Goal: Information Seeking & Learning: Understand process/instructions

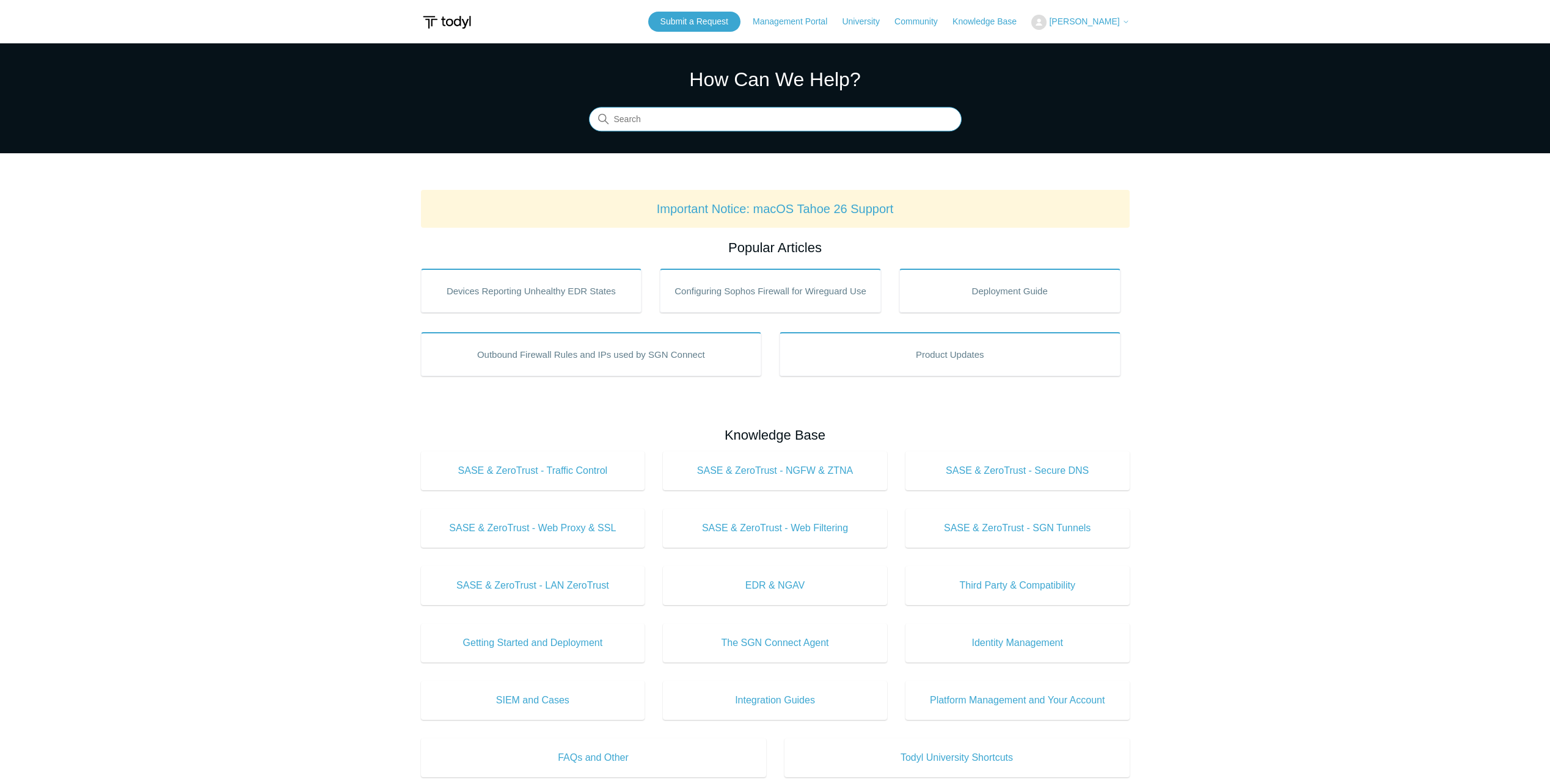
click at [669, 111] on input "Search" at bounding box center [775, 120] width 373 height 25
click at [285, 319] on main "Todyl Support Center How Can We Help? Search Important Notice: macOS Tahoe 26 S…" at bounding box center [775, 572] width 1550 height 1057
click at [696, 115] on input "Search" at bounding box center [775, 120] width 373 height 25
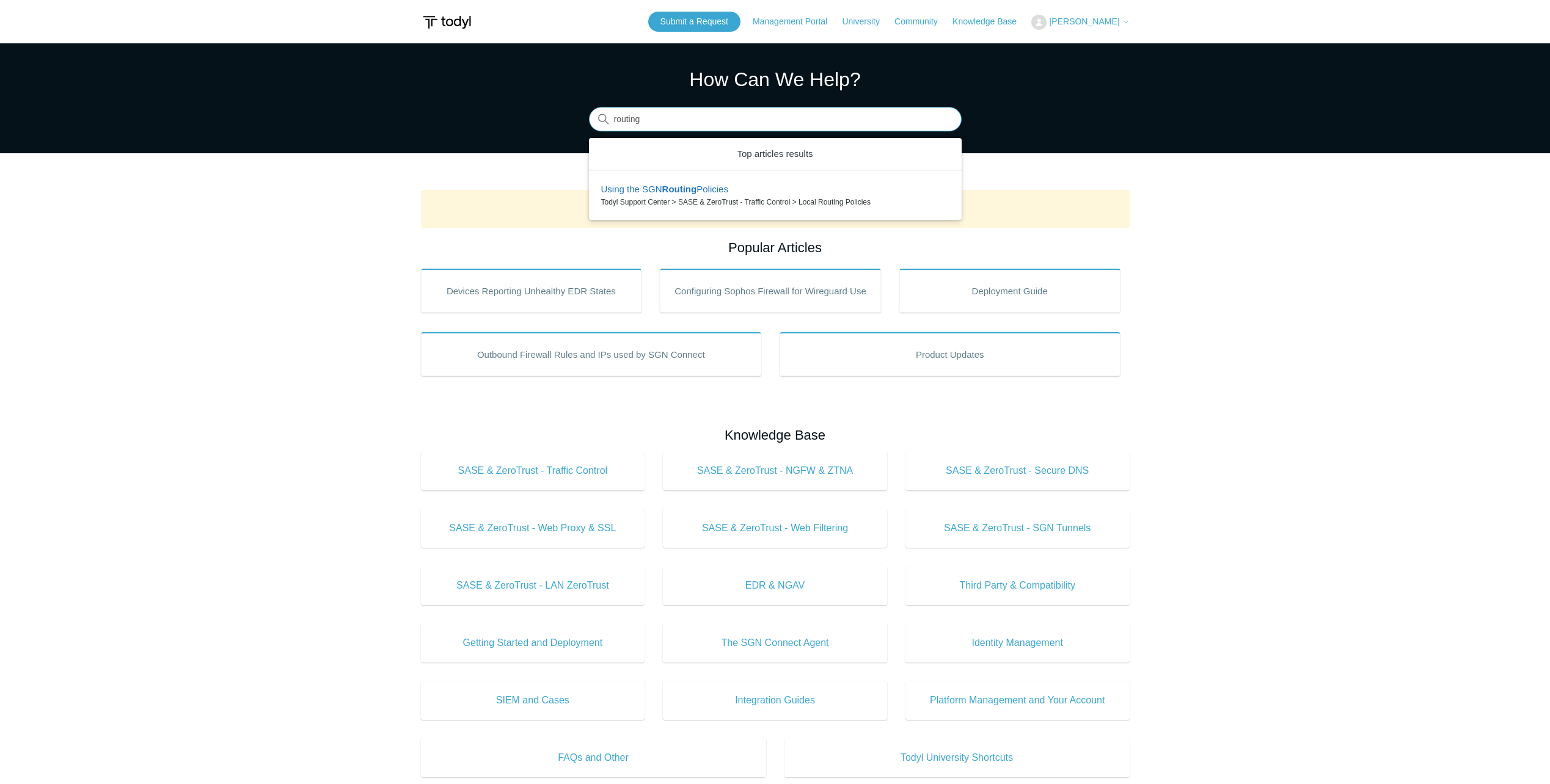
type input "routing"
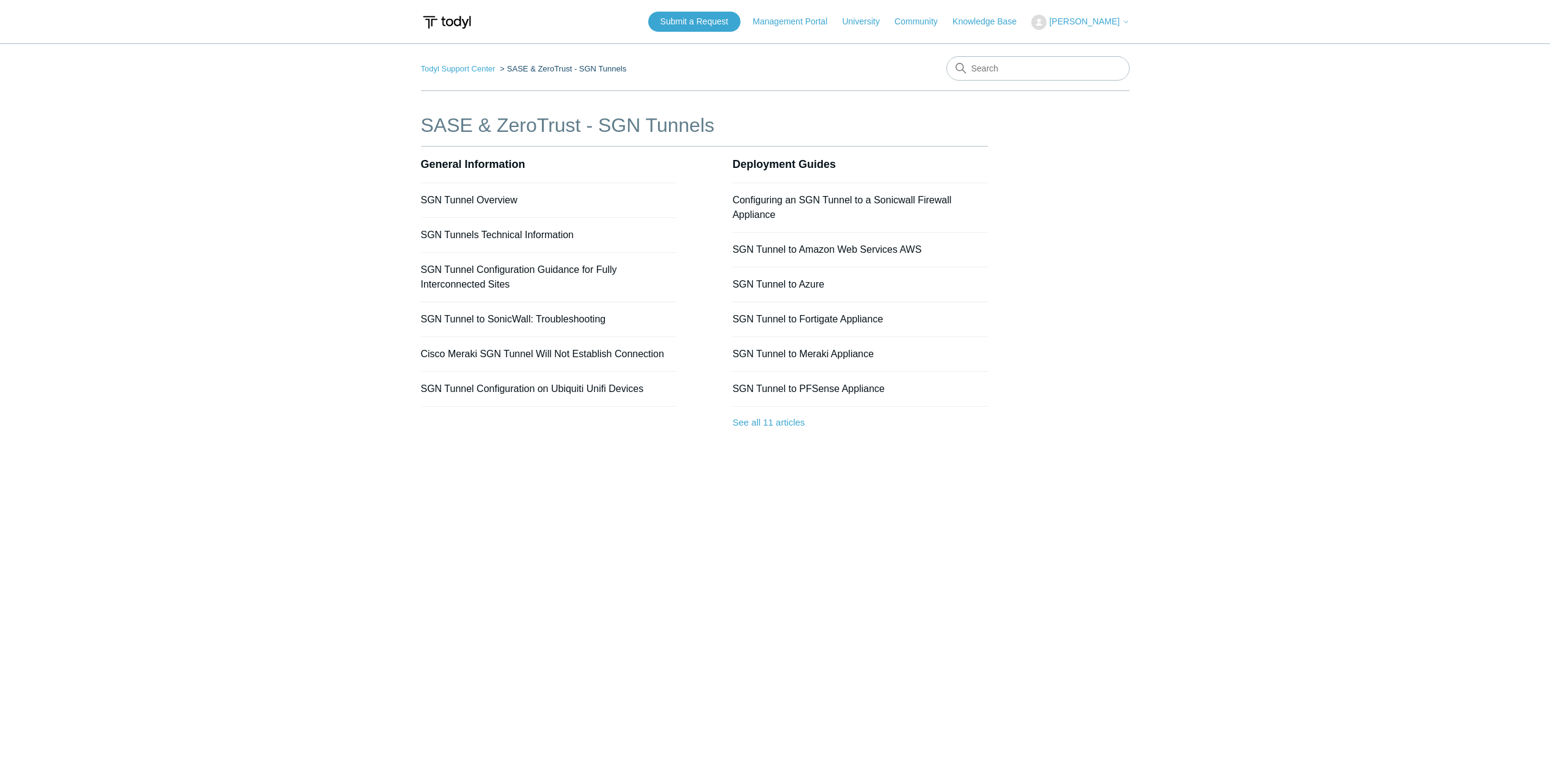
click at [469, 194] on li "SGN Tunnel Overview" at bounding box center [548, 201] width 255 height 34
click at [454, 199] on link "SGN Tunnel Overview" at bounding box center [469, 200] width 97 height 11
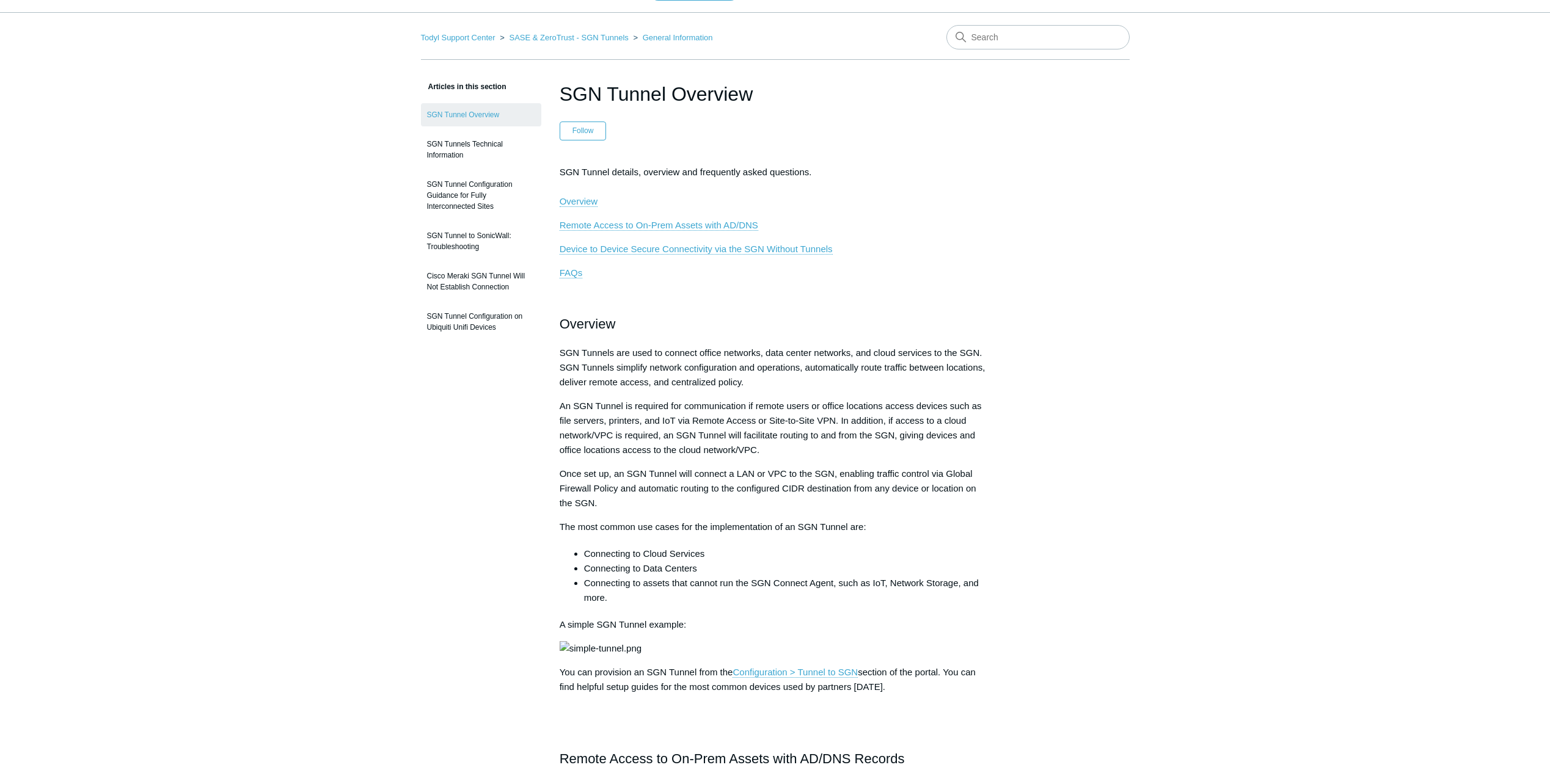
scroll to position [61, 0]
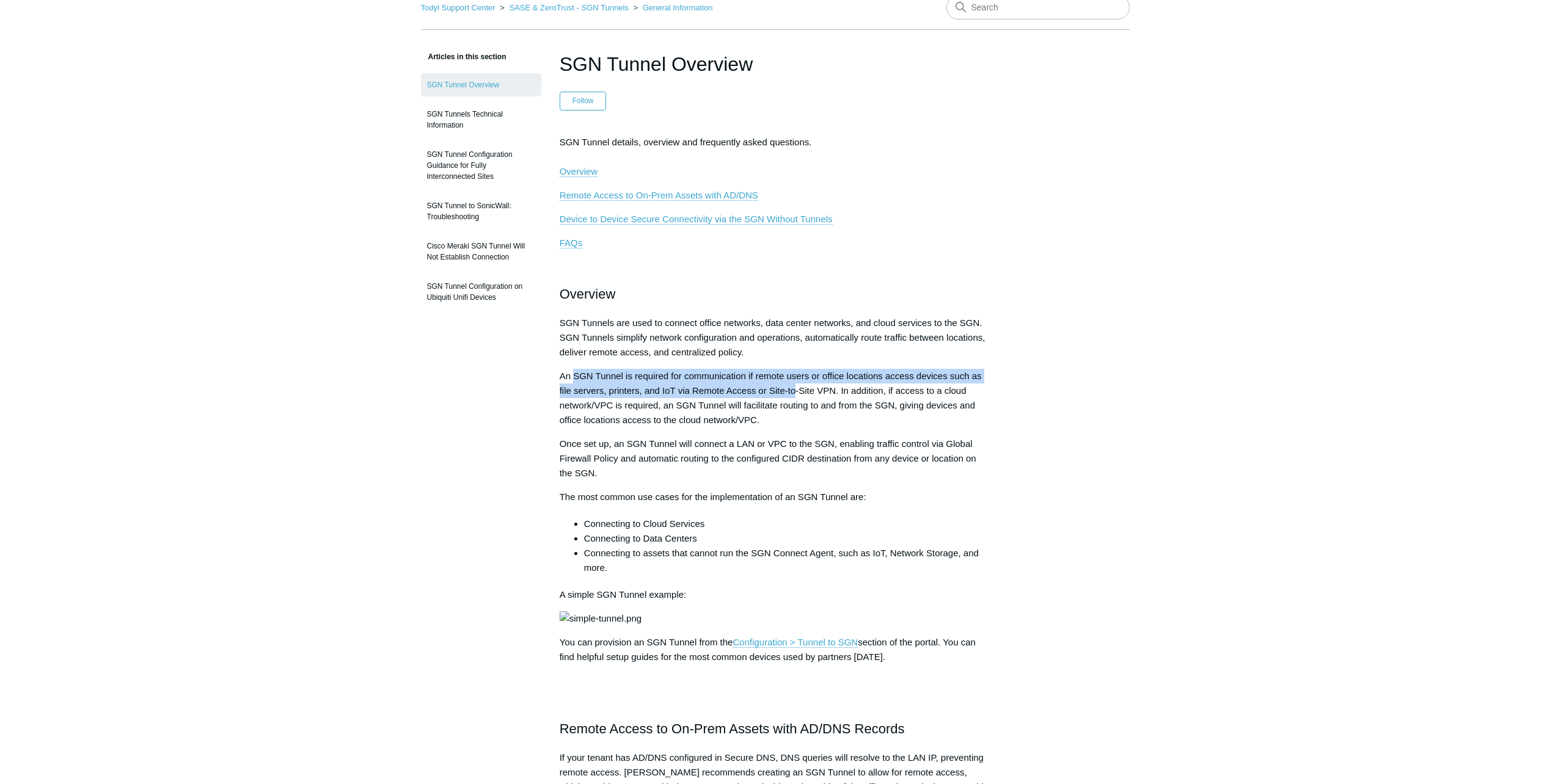
drag, startPoint x: 573, startPoint y: 377, endPoint x: 795, endPoint y: 395, distance: 222.7
click at [795, 395] on span "An SGN Tunnel is required for communication if remote users or office locations…" at bounding box center [770, 398] width 422 height 54
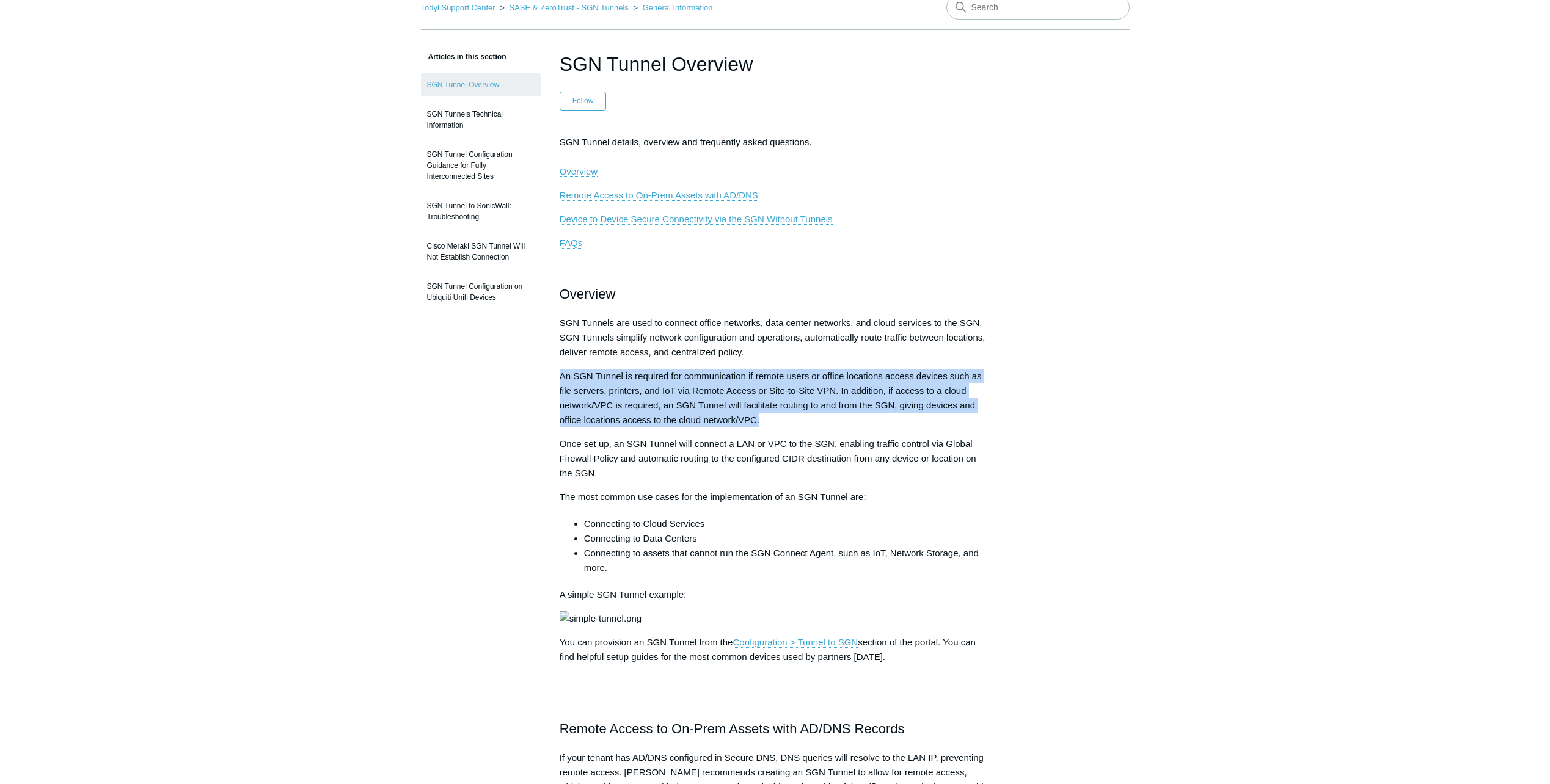
click at [795, 395] on span "An SGN Tunnel is required for communication if remote users or office locations…" at bounding box center [770, 398] width 422 height 54
drag, startPoint x: 795, startPoint y: 395, endPoint x: 750, endPoint y: 396, distance: 45.0
click at [750, 396] on p "An SGN Tunnel is required for communication if remote users or office locations…" at bounding box center [775, 398] width 431 height 58
drag, startPoint x: 676, startPoint y: 375, endPoint x: 755, endPoint y: 446, distance: 106.2
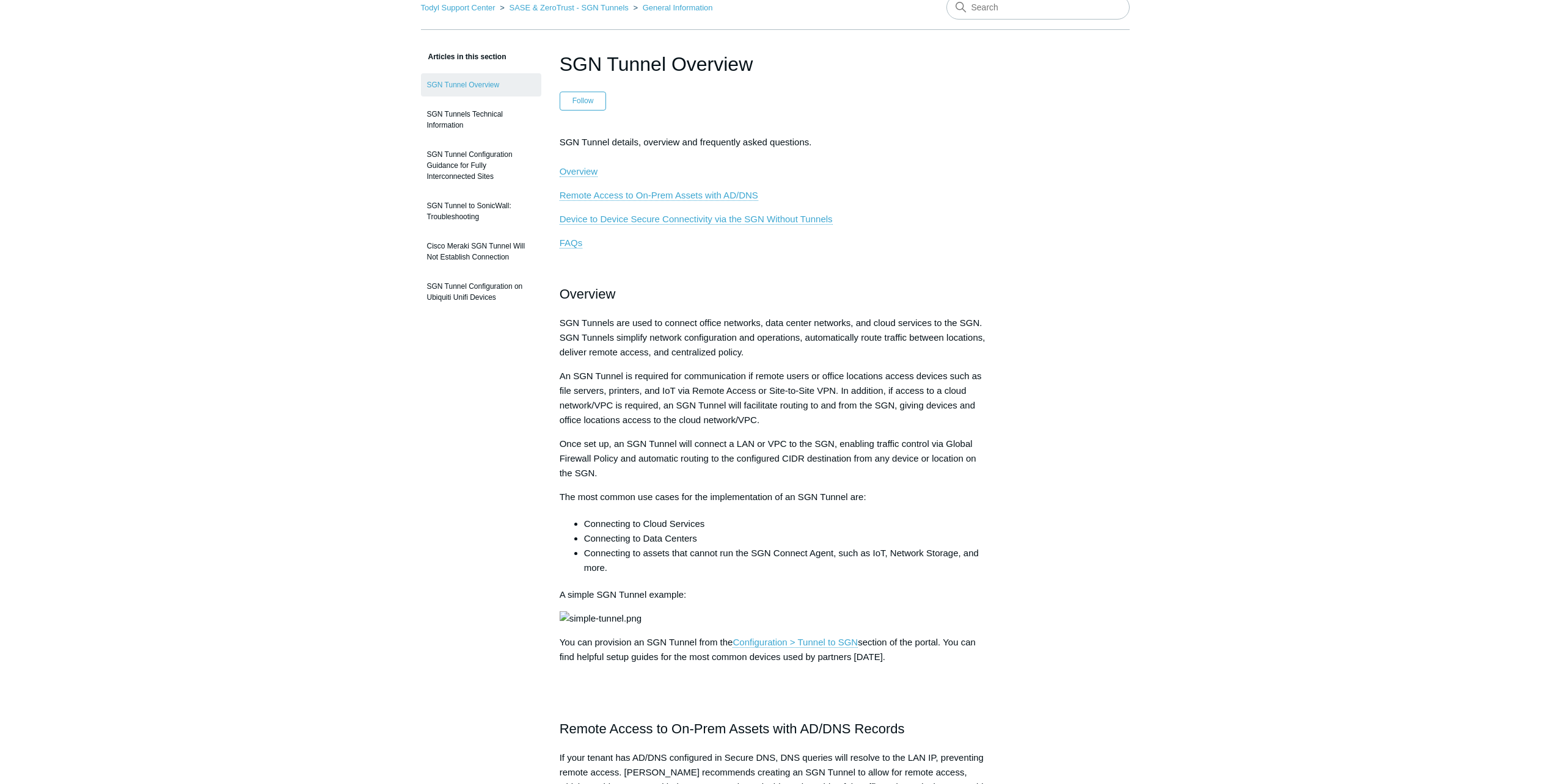
click at [757, 446] on span "Once set up, an SGN Tunnel will connect a LAN or VPC to the SGN, enabling traff…" at bounding box center [768, 459] width 417 height 40
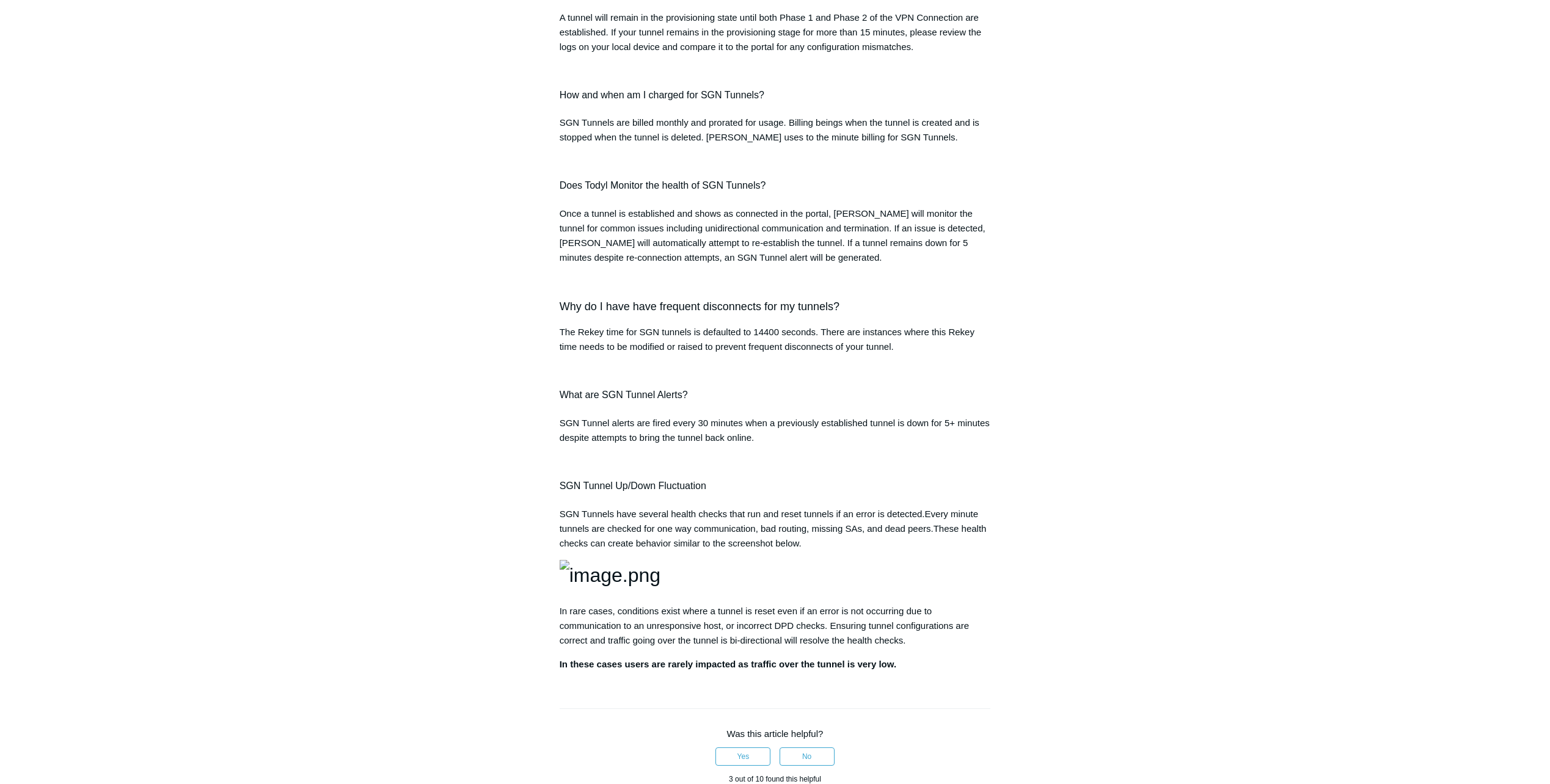
scroll to position [1466, 0]
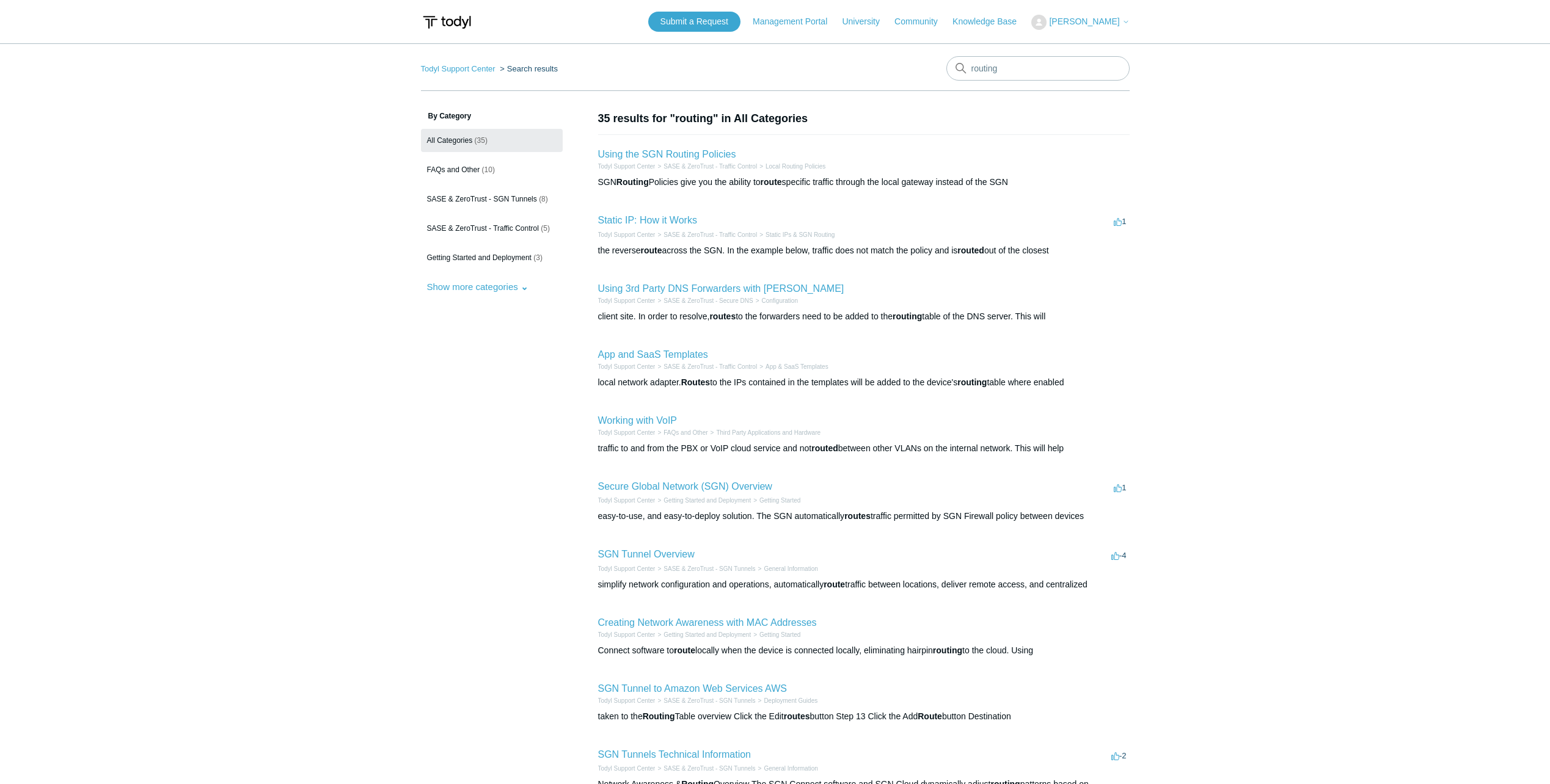
click at [151, 238] on main "Todyl Support Center Search results routing By Category All Categories (35) FAQ…" at bounding box center [775, 446] width 1550 height 806
click at [205, 193] on main "Todyl Support Center Search results routing By Category All Categories (35) FAQ…" at bounding box center [775, 446] width 1550 height 806
click at [1011, 79] on input "routing" at bounding box center [1038, 69] width 184 height 25
type input "route table"
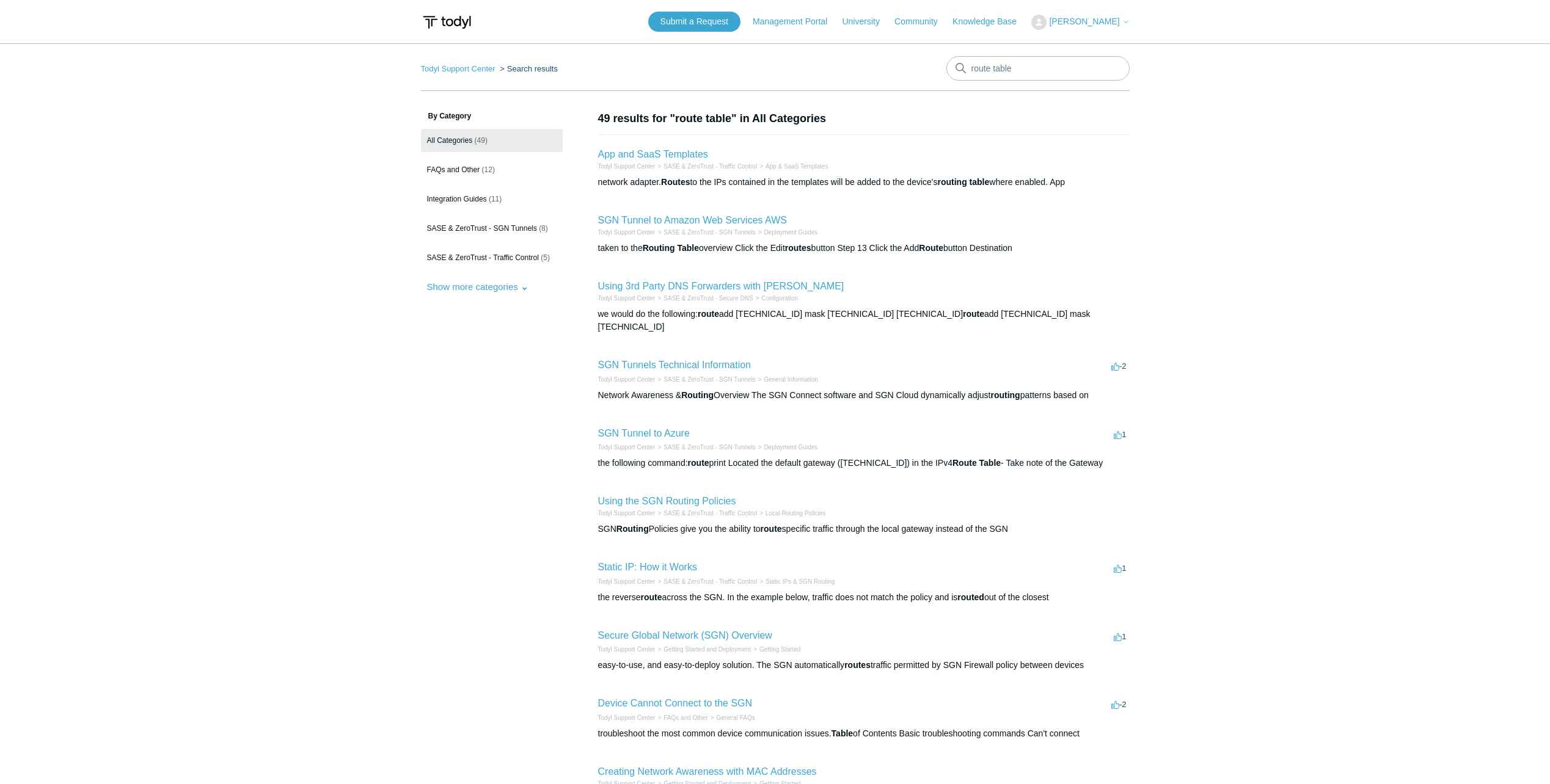
click at [187, 176] on main "Todyl Support Center Search results route table By Category All Categories (49)…" at bounding box center [775, 453] width 1550 height 821
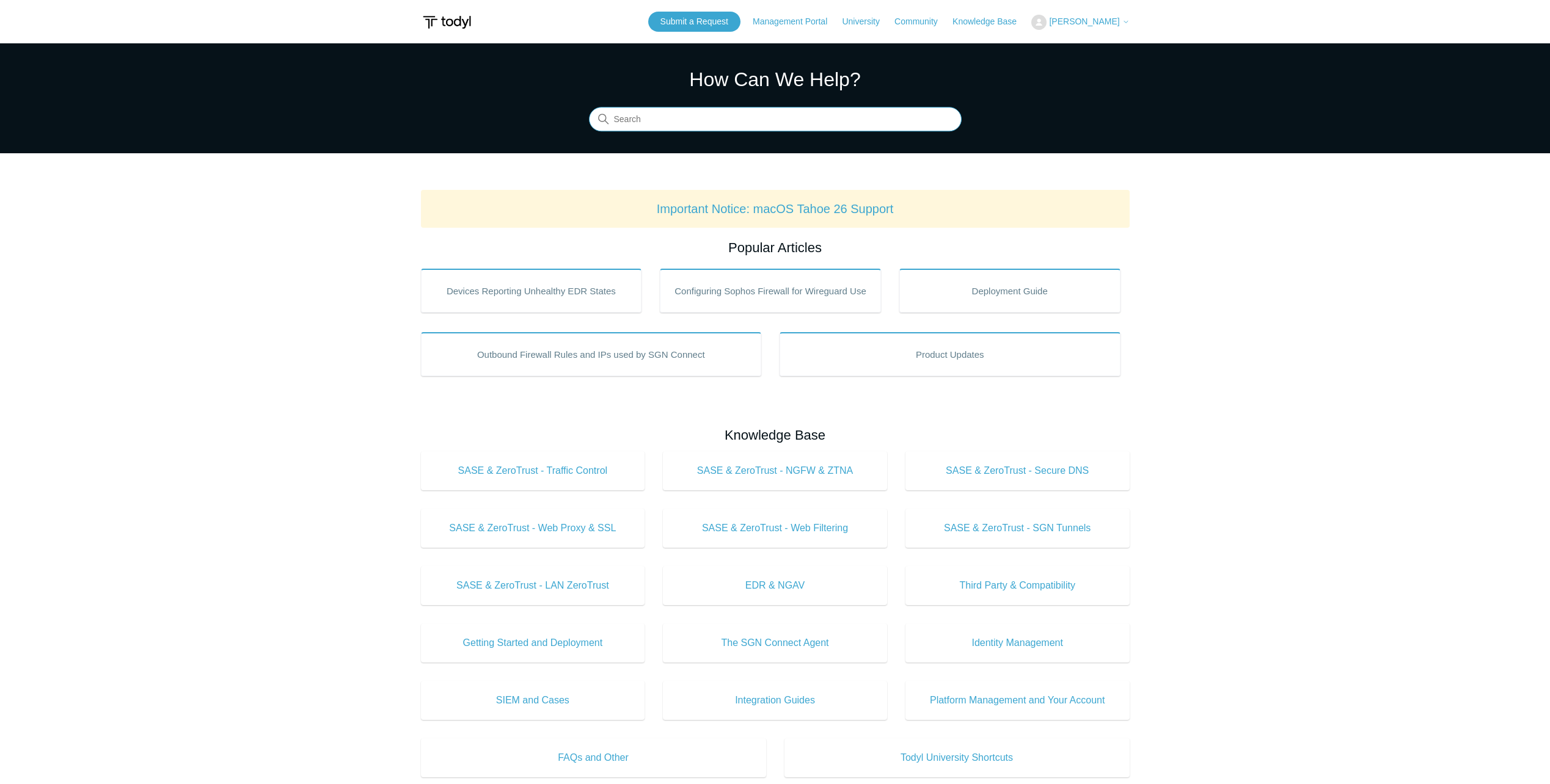
click at [692, 119] on input "Search" at bounding box center [775, 120] width 373 height 25
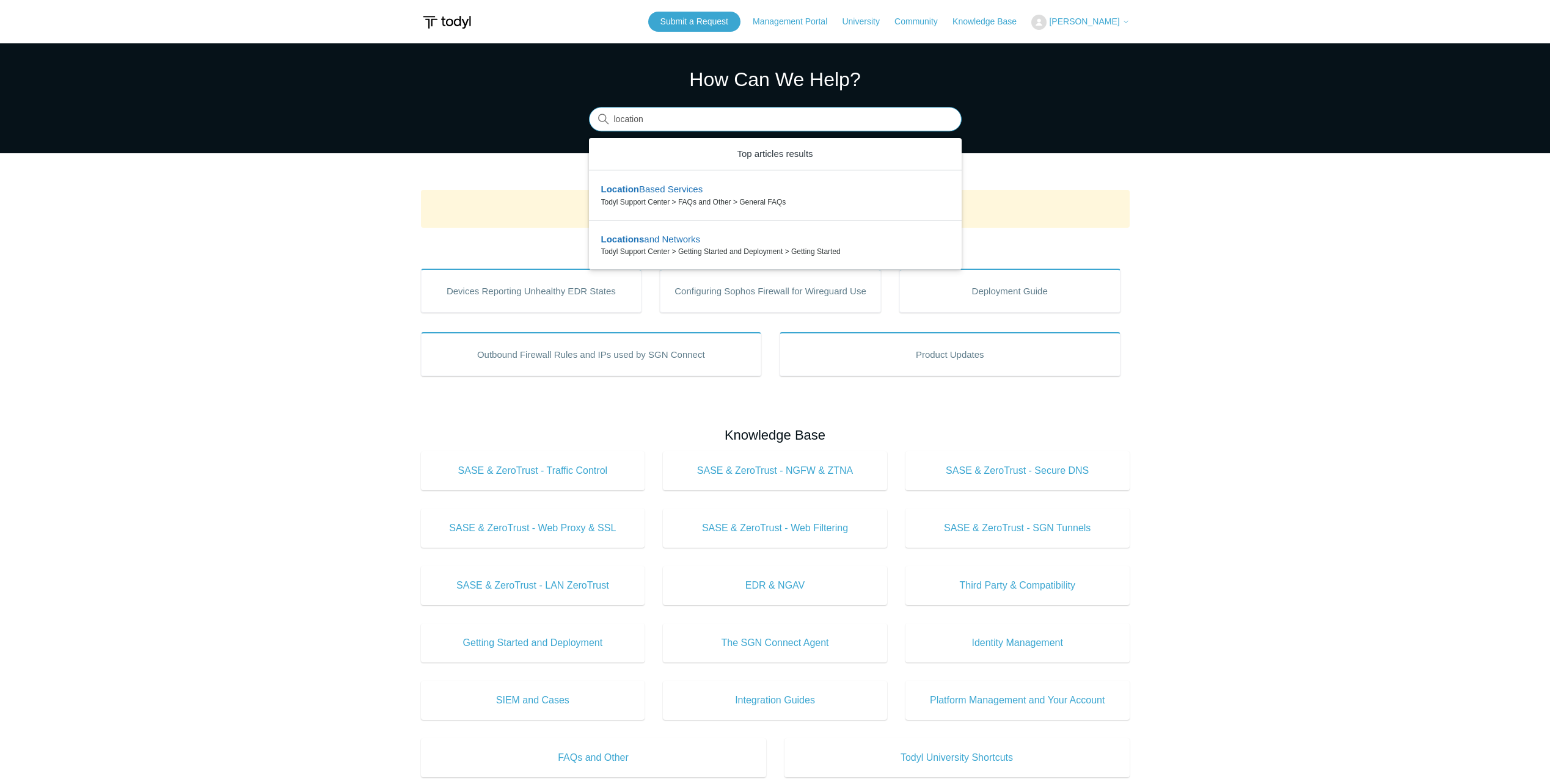
type input "location"
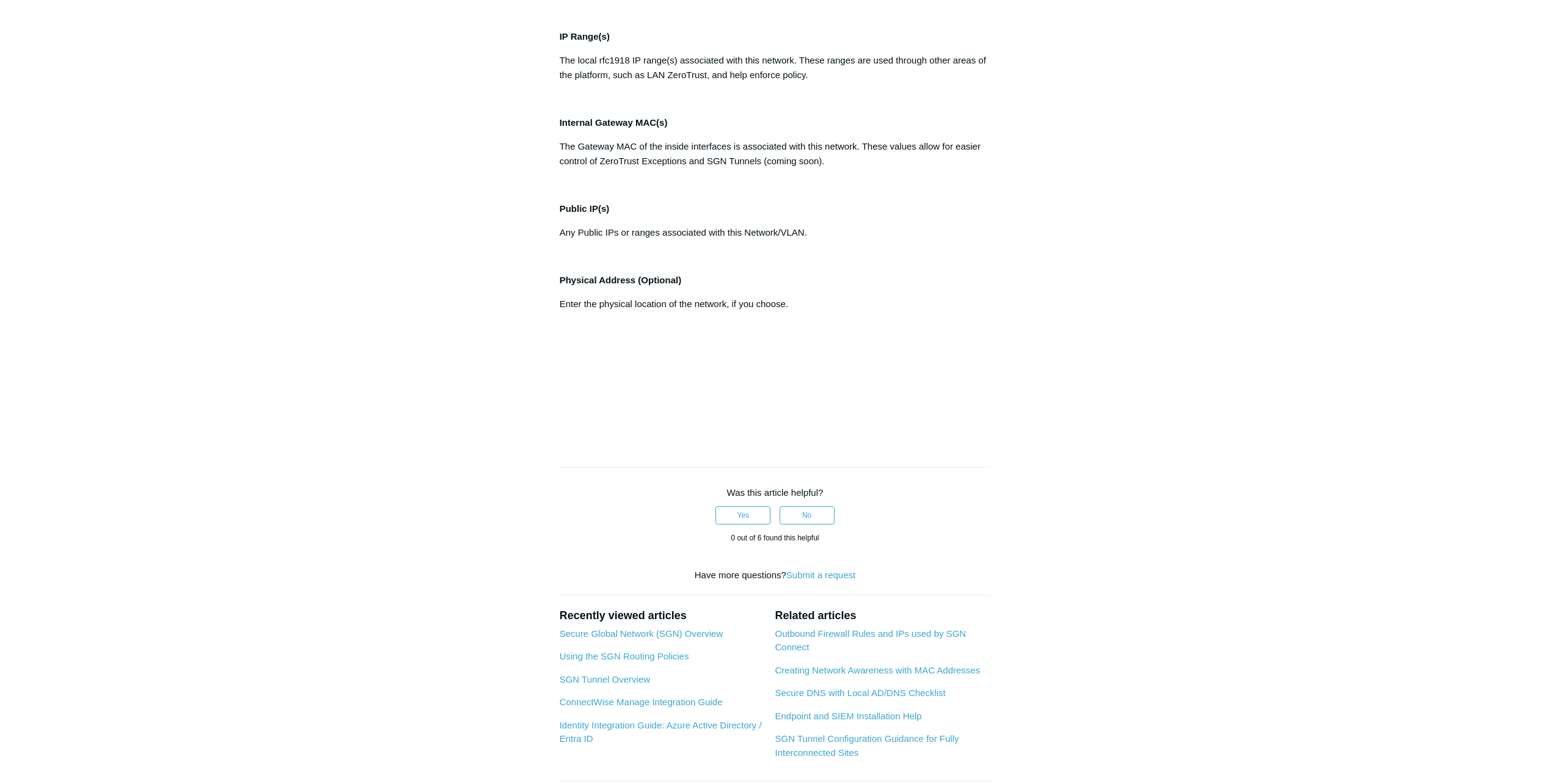
scroll to position [611, 0]
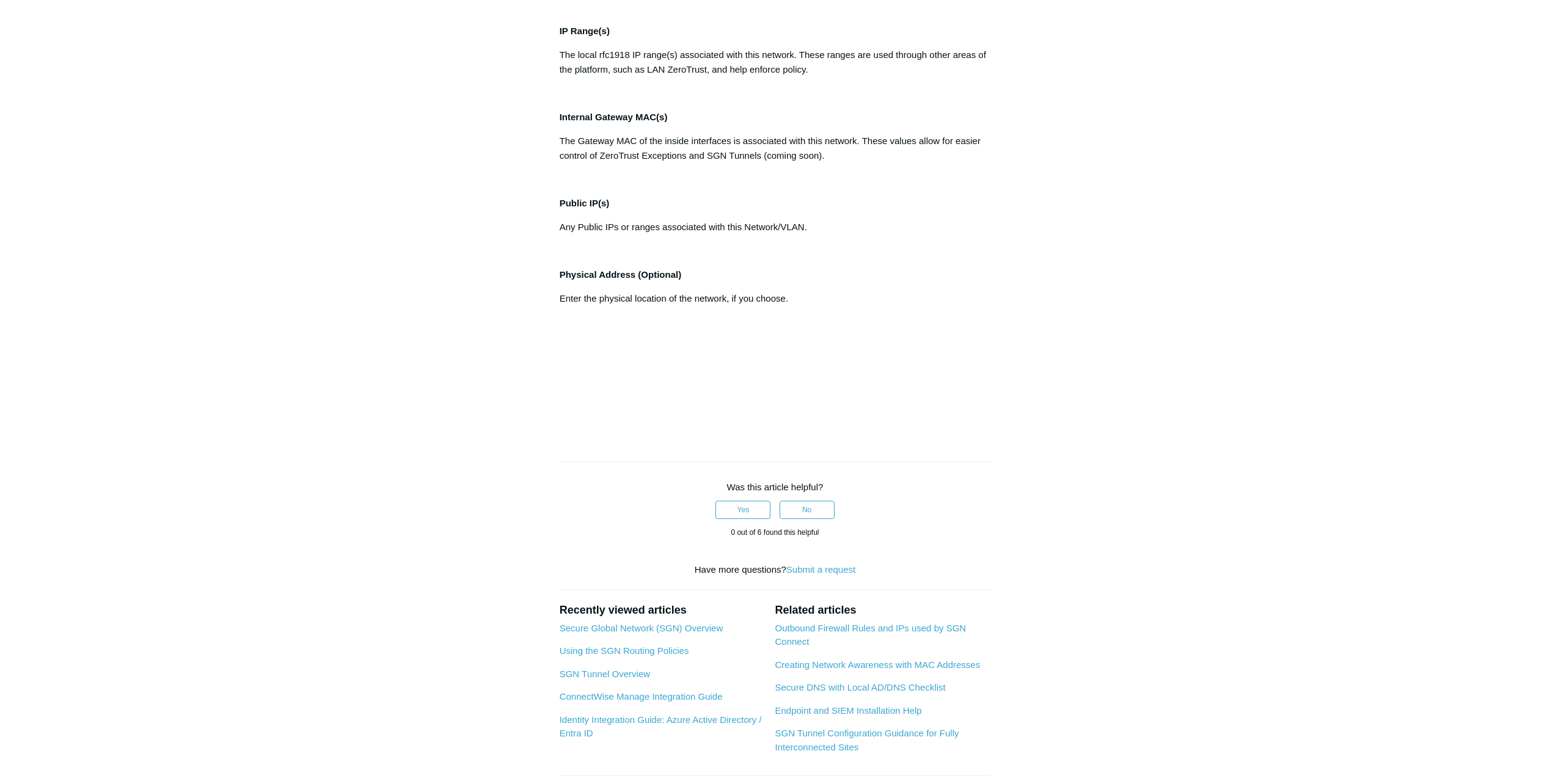
click at [663, 163] on p "The Gateway MAC of the inside interfaces is associated with this network. These…" at bounding box center [775, 148] width 431 height 30
drag, startPoint x: 663, startPoint y: 637, endPoint x: 693, endPoint y: 647, distance: 31.6
click at [693, 163] on p "The Gateway MAC of the inside interfaces is associated with this network. These…" at bounding box center [775, 148] width 431 height 30
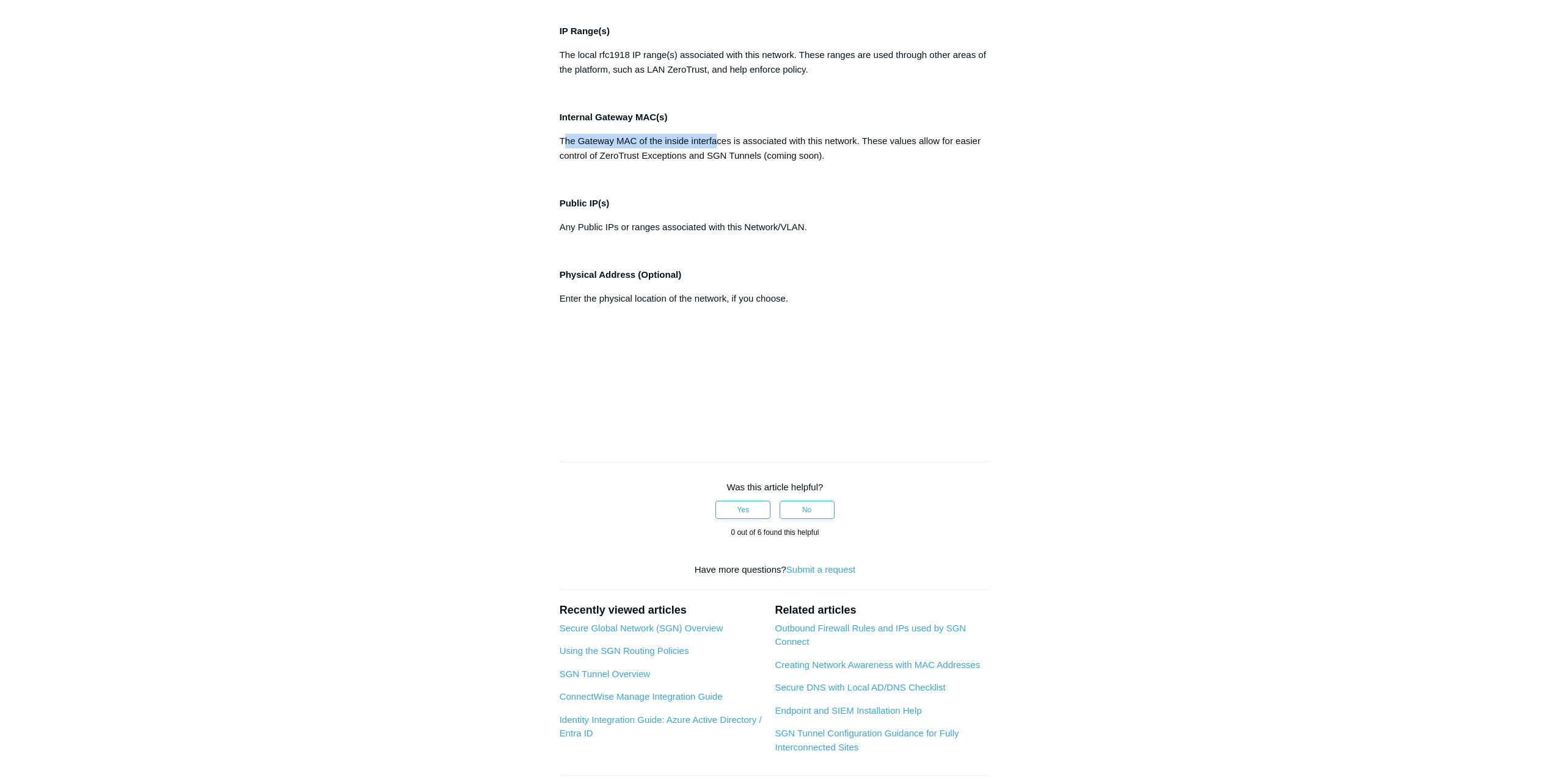
drag, startPoint x: 566, startPoint y: 635, endPoint x: 717, endPoint y: 637, distance: 151.0
click at [717, 163] on p "The Gateway MAC of the inside interfaces is associated with this network. These…" at bounding box center [775, 148] width 431 height 30
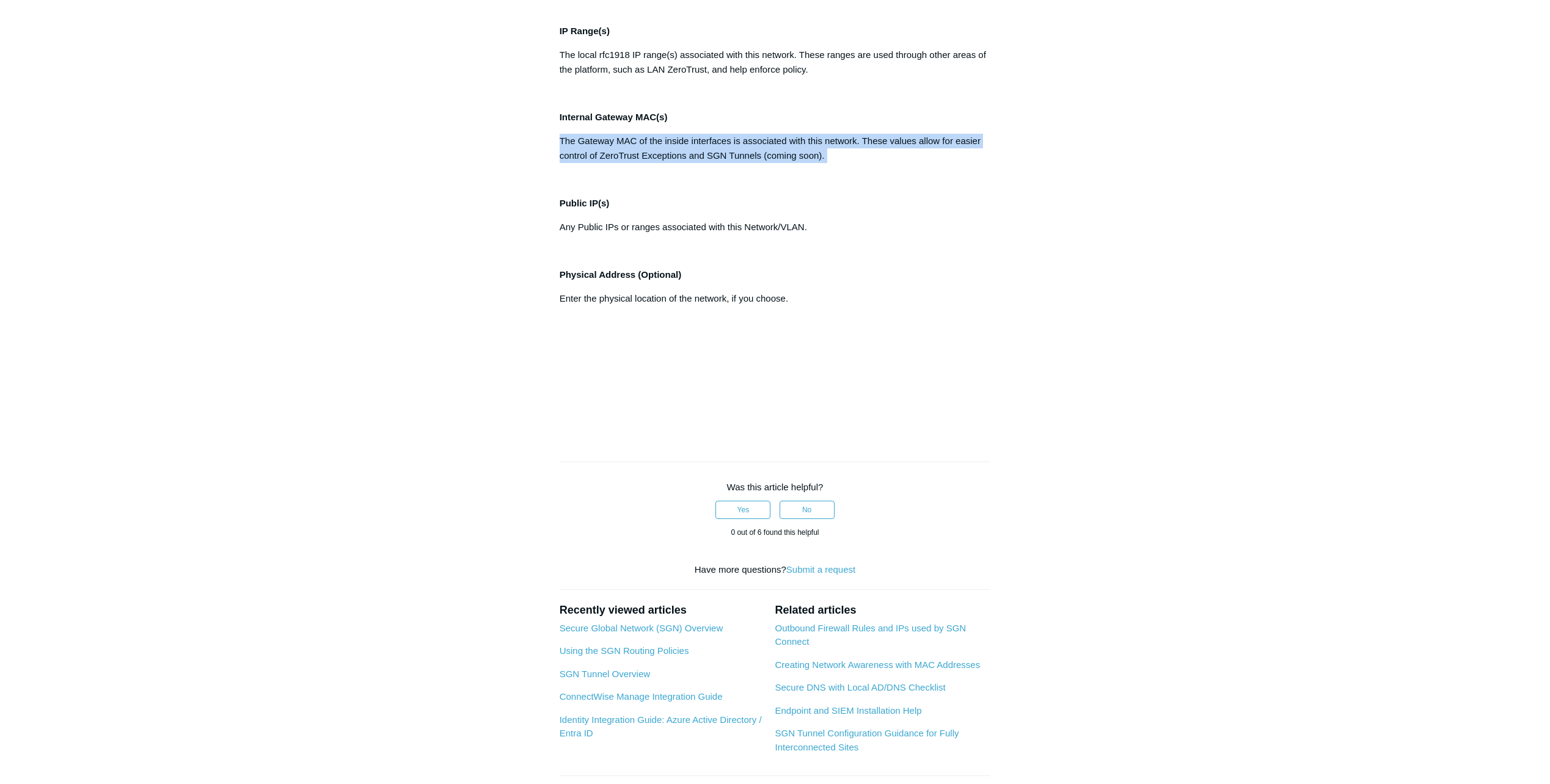
drag, startPoint x: 717, startPoint y: 637, endPoint x: 703, endPoint y: 638, distance: 14.0
click at [703, 163] on p "The Gateway MAC of the inside interfaces is associated with this network. These…" at bounding box center [775, 148] width 431 height 30
drag, startPoint x: 569, startPoint y: 635, endPoint x: 786, endPoint y: 656, distance: 218.0
click at [786, 163] on p "The Gateway MAC of the inside interfaces is associated with this network. These…" at bounding box center [775, 148] width 431 height 30
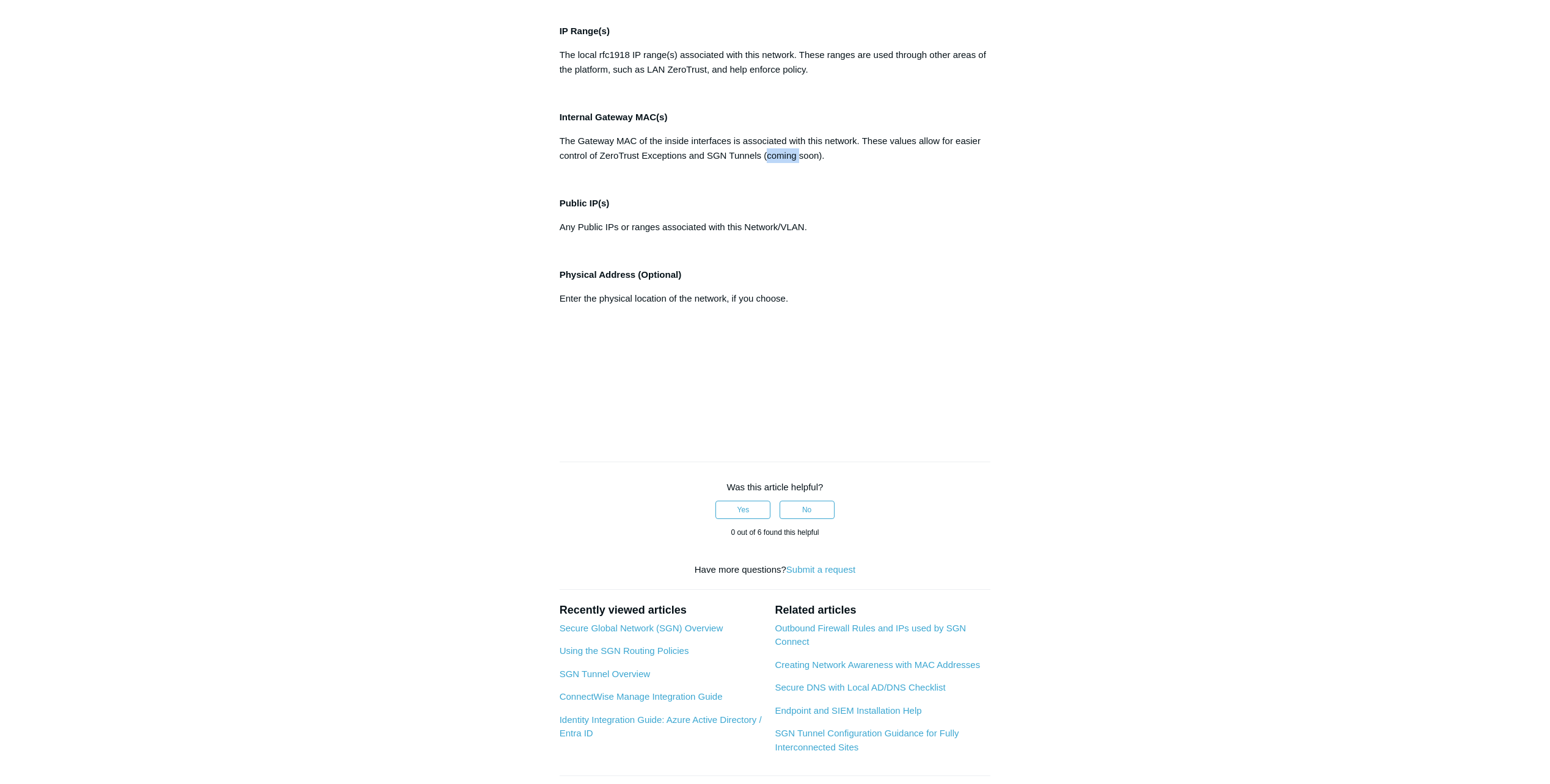
click at [786, 163] on p "The Gateway MAC of the inside interfaces is associated with this network. These…" at bounding box center [775, 148] width 431 height 30
drag, startPoint x: 786, startPoint y: 656, endPoint x: 769, endPoint y: 656, distance: 17.0
click at [769, 163] on p "The Gateway MAC of the inside interfaces is associated with this network. These…" at bounding box center [775, 148] width 431 height 30
drag, startPoint x: 656, startPoint y: 547, endPoint x: 774, endPoint y: 550, distance: 118.0
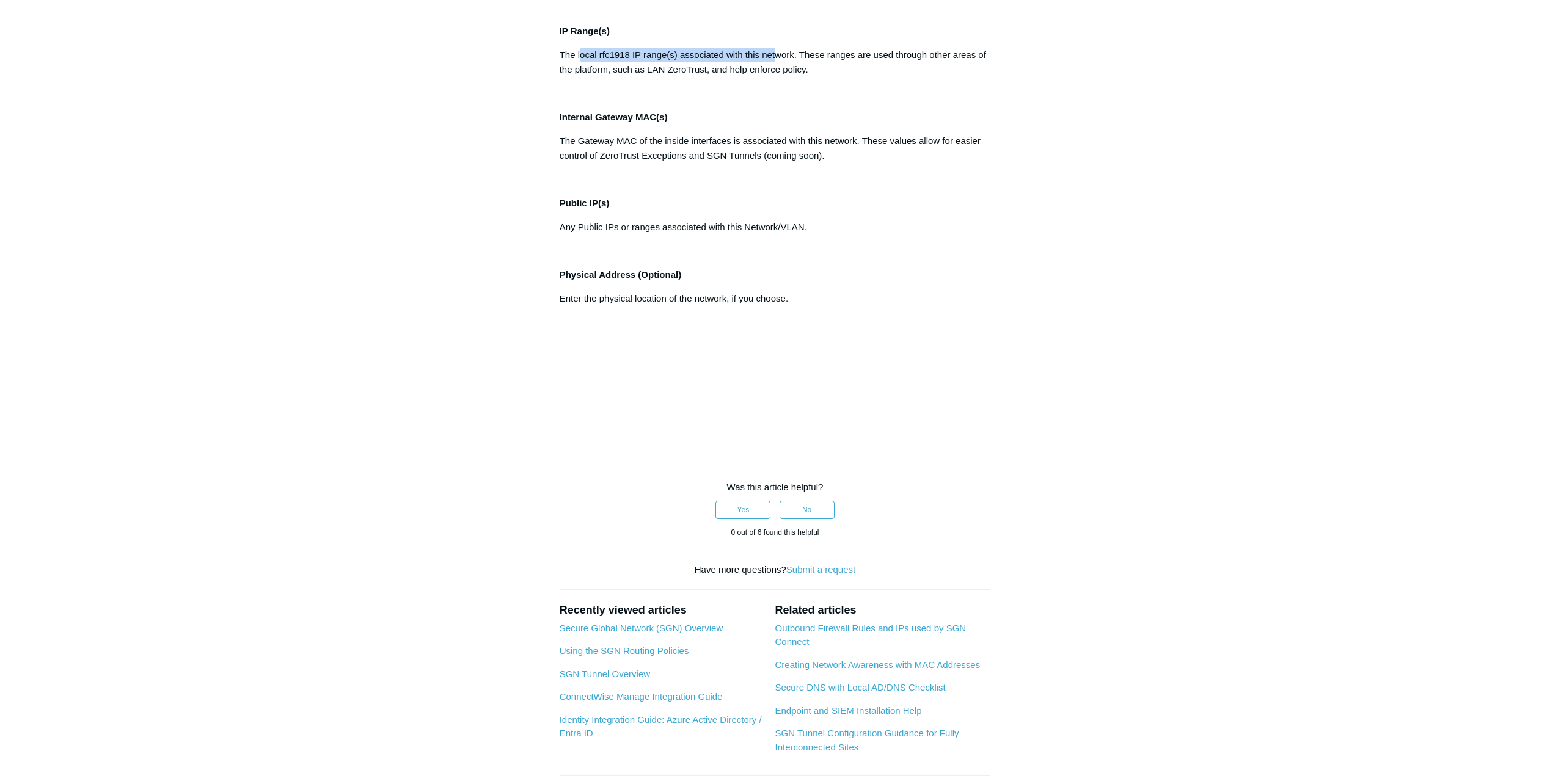
click at [774, 76] on p "The local rfc1918 IP range(s) associated with this network. These ranges are us…" at bounding box center [775, 62] width 431 height 30
drag, startPoint x: 774, startPoint y: 550, endPoint x: 742, endPoint y: 570, distance: 37.7
click at [742, 76] on p "The local rfc1918 IP range(s) associated with this network. These ranges are us…" at bounding box center [775, 62] width 431 height 30
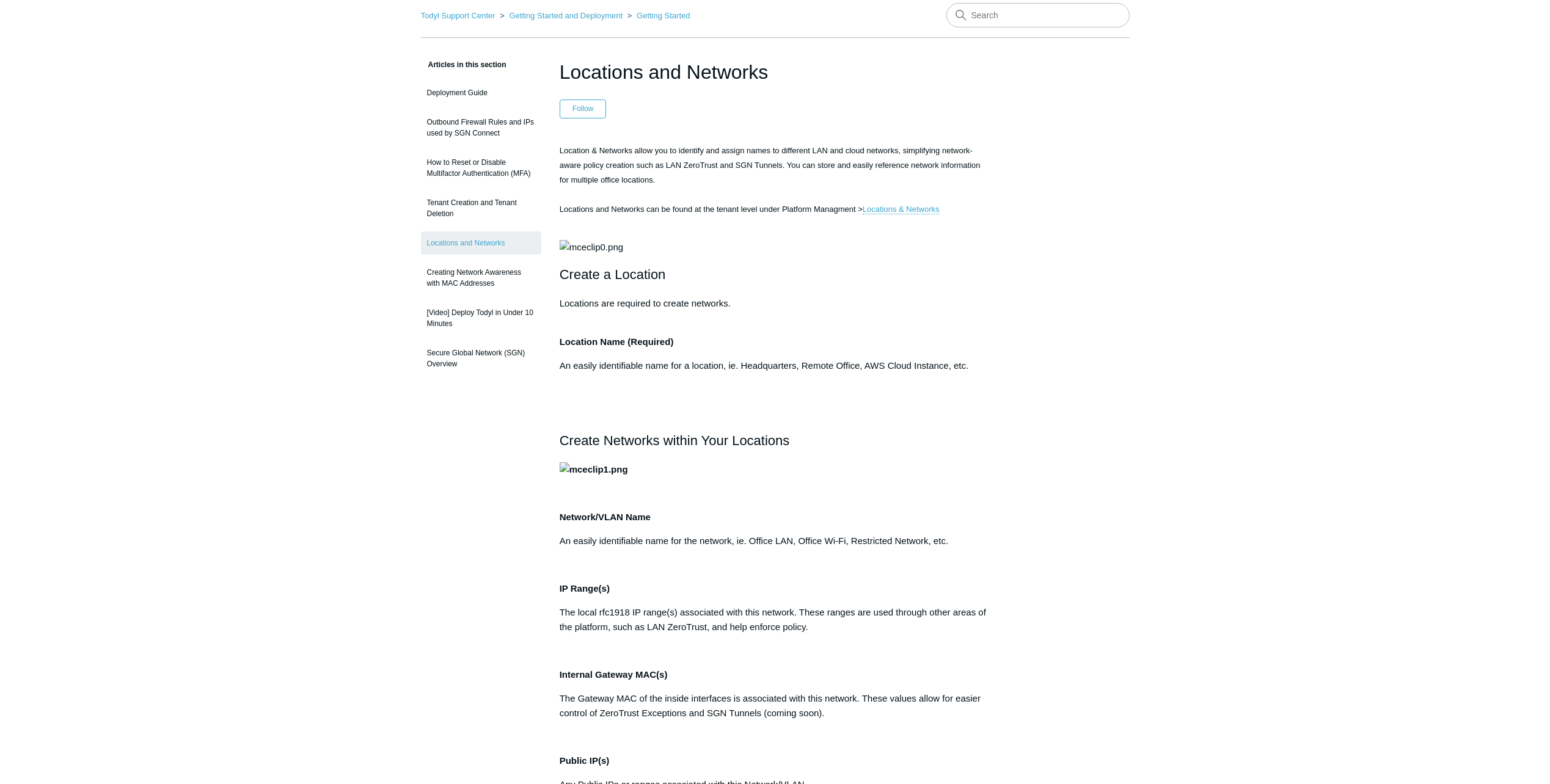
scroll to position [0, 0]
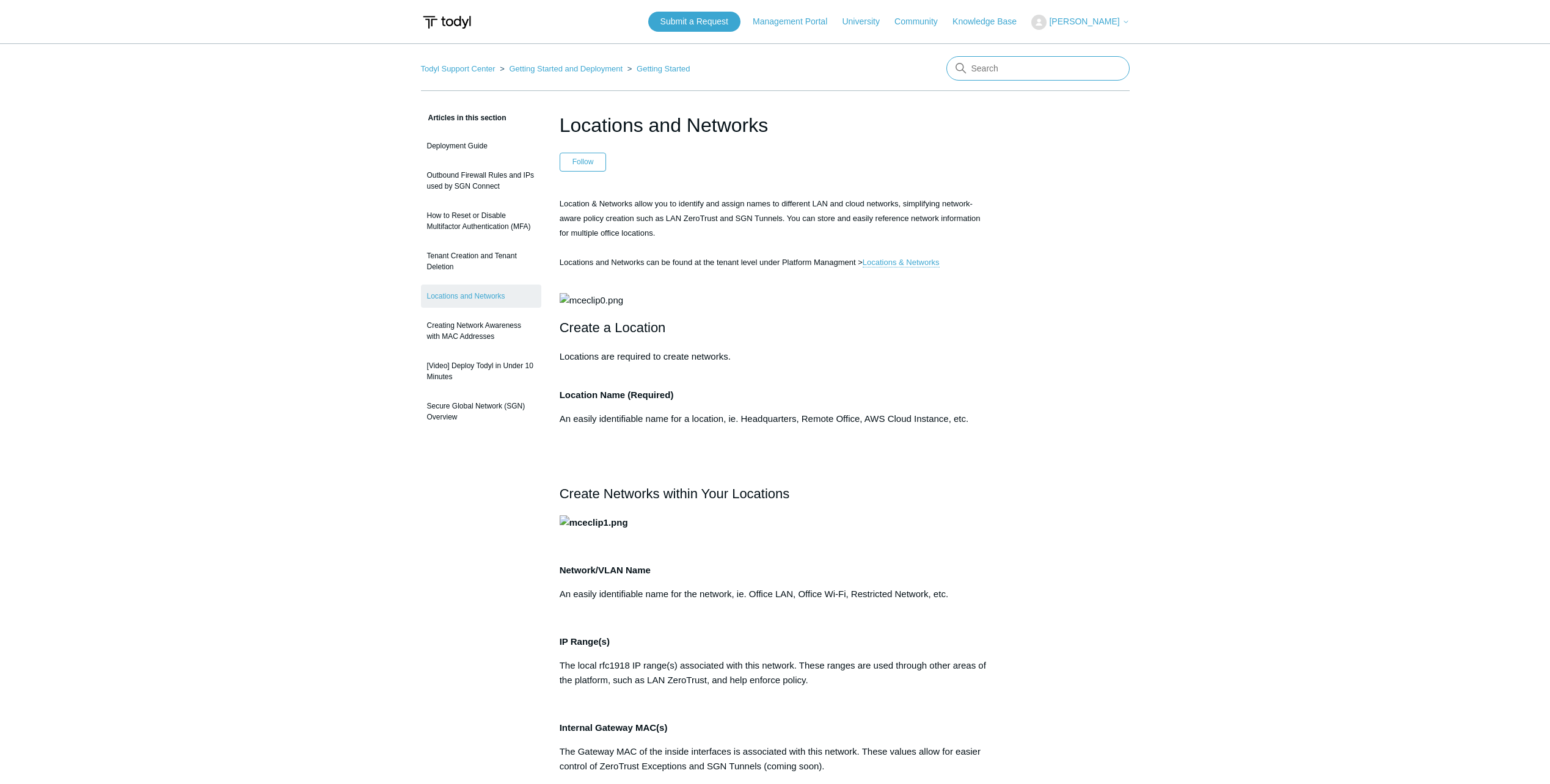
click at [1031, 64] on input "Search" at bounding box center [1038, 69] width 184 height 25
type input "route table"
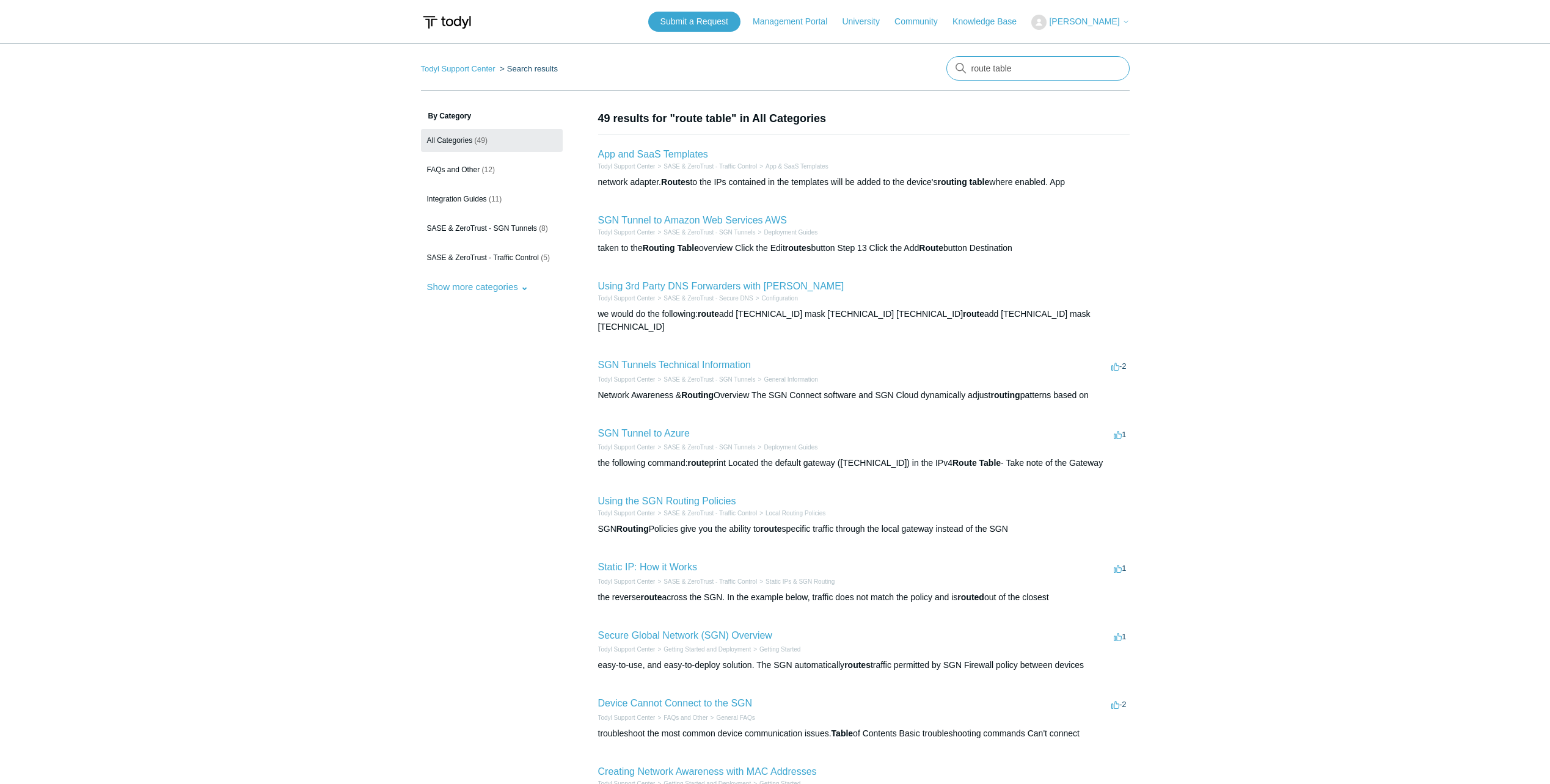
drag, startPoint x: 1047, startPoint y: 68, endPoint x: 767, endPoint y: 60, distance: 280.1
click at [767, 60] on nav "Todyl Support Center Search results route table" at bounding box center [775, 74] width 709 height 34
type input "routing table"
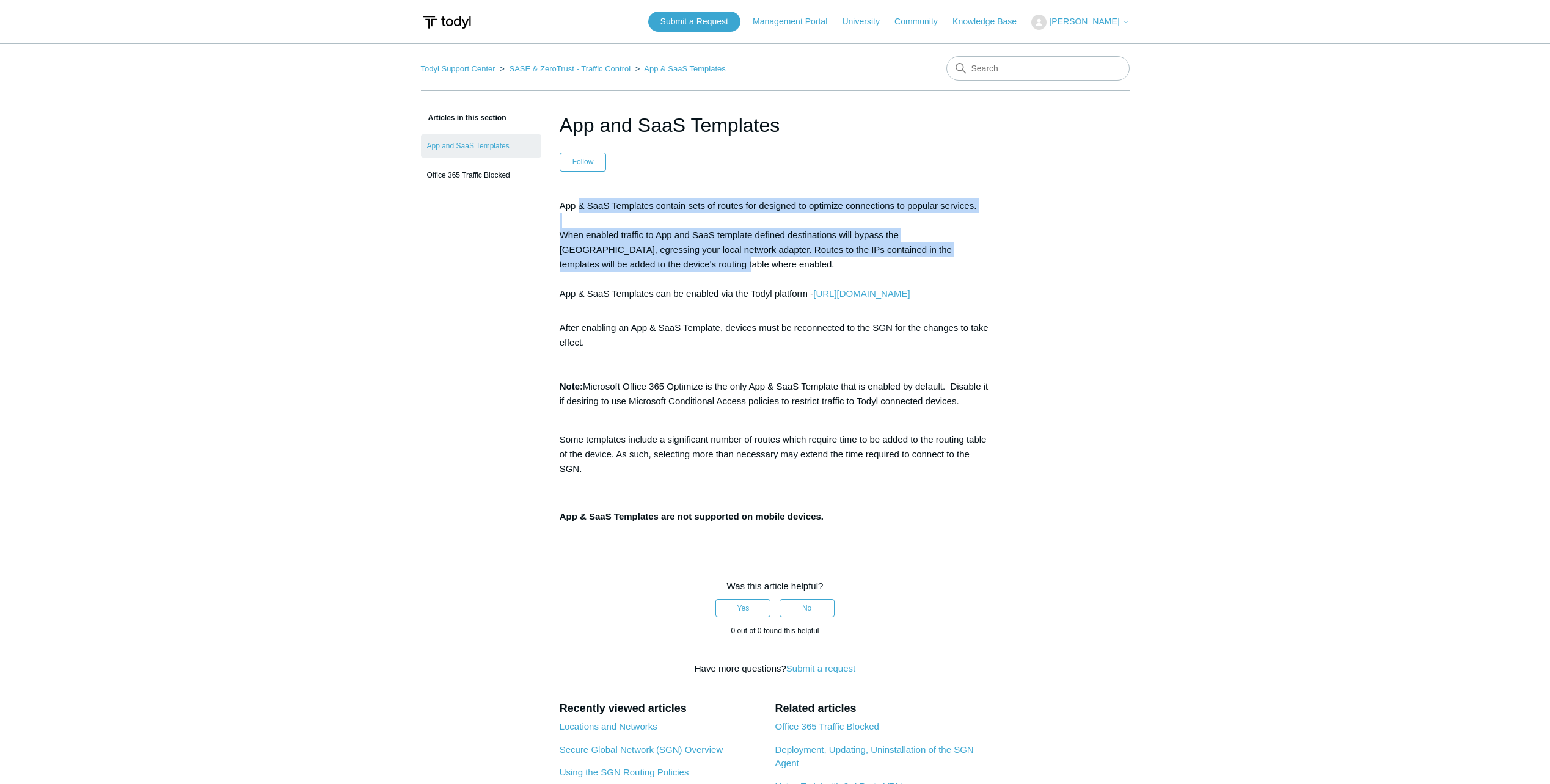
drag, startPoint x: 607, startPoint y: 204, endPoint x: 626, endPoint y: 261, distance: 60.1
click at [626, 261] on div "App & SaaS Templates contain sets of routes for designed to optimize connection…" at bounding box center [775, 249] width 431 height 105
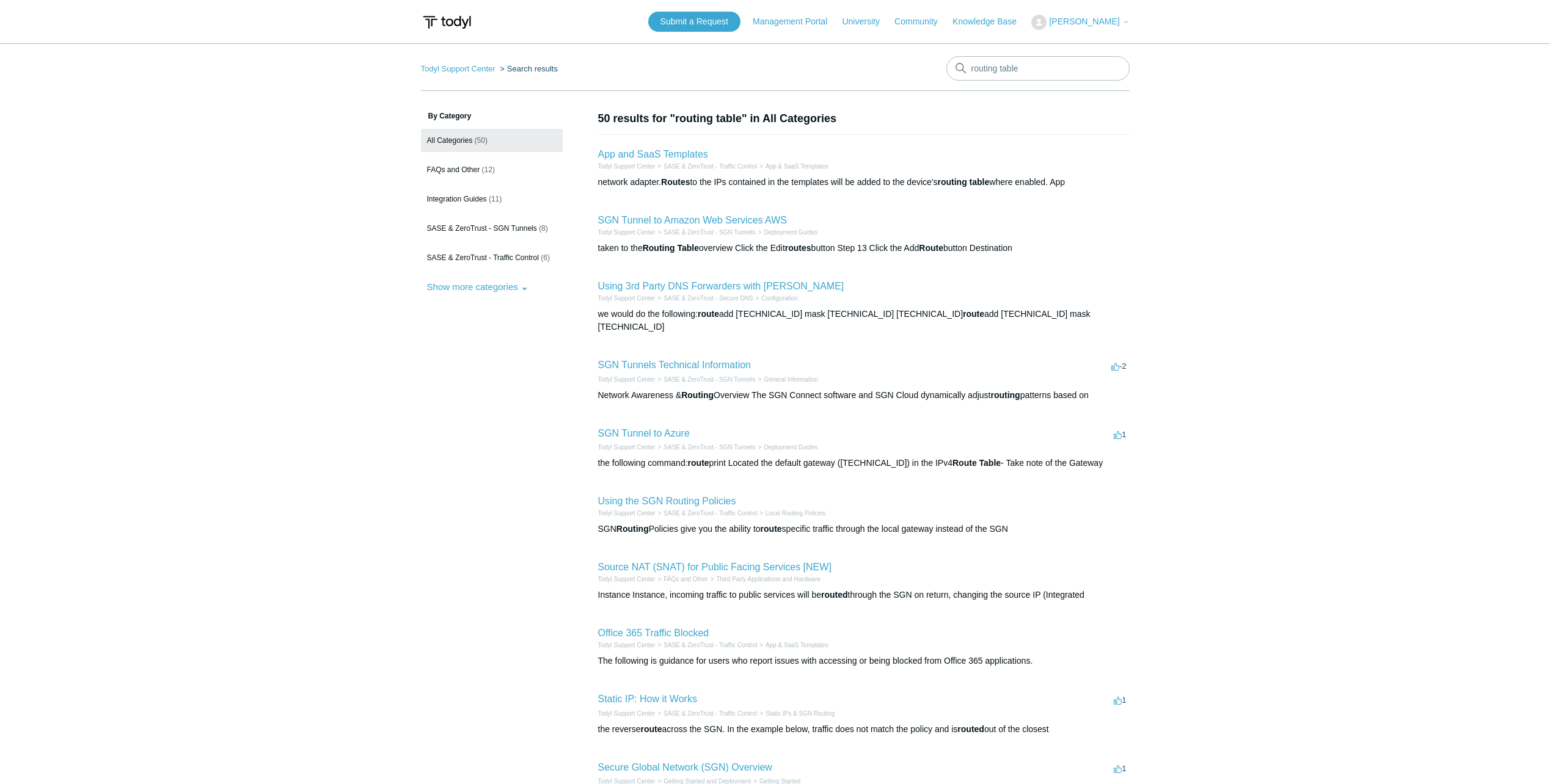
click at [1302, 444] on main "Todyl Support Center Search results routing table By Category All Categories (5…" at bounding box center [775, 452] width 1550 height 818
click at [469, 171] on span "FAQs and Other" at bounding box center [454, 169] width 54 height 9
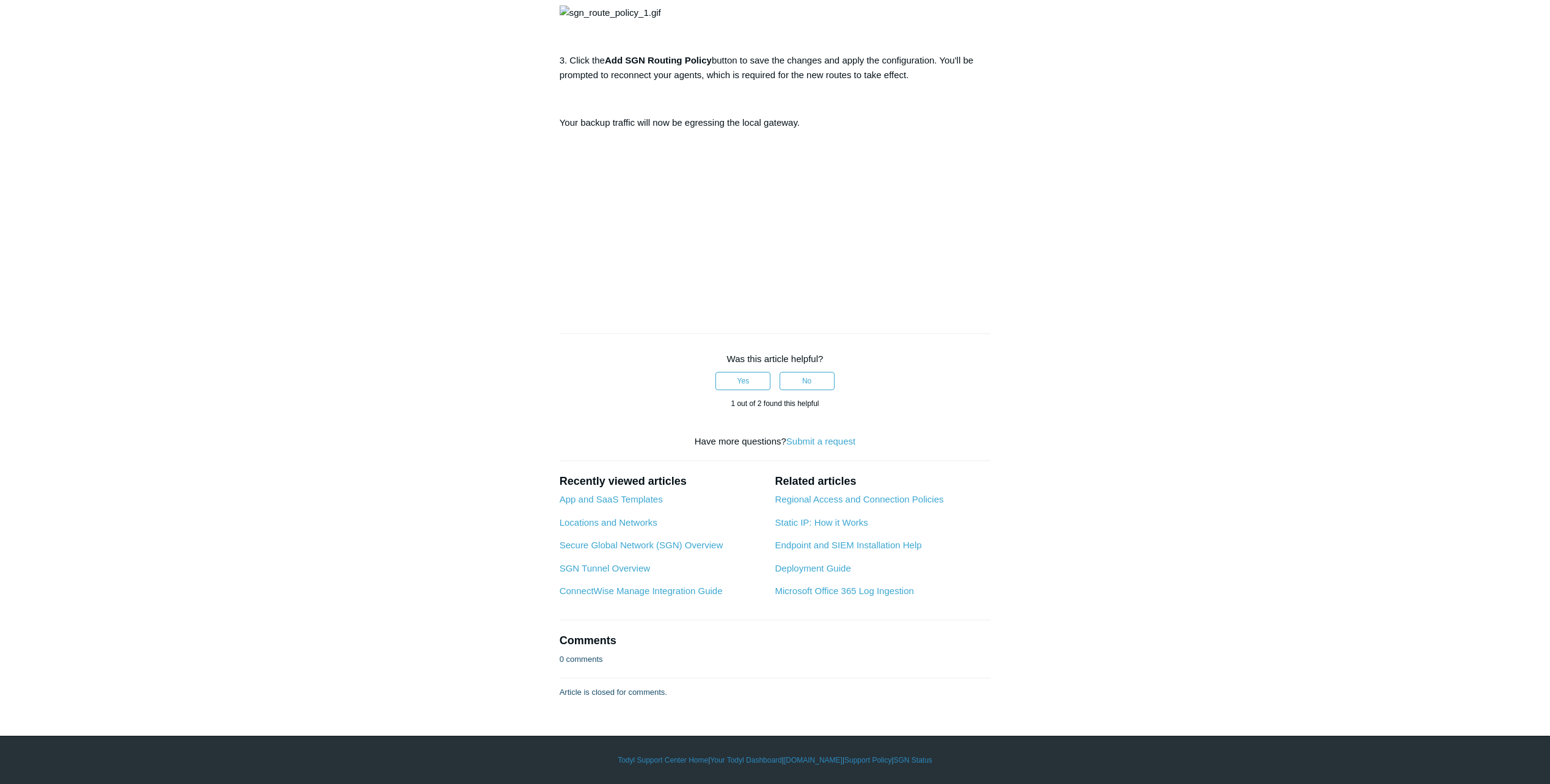
scroll to position [977, 0]
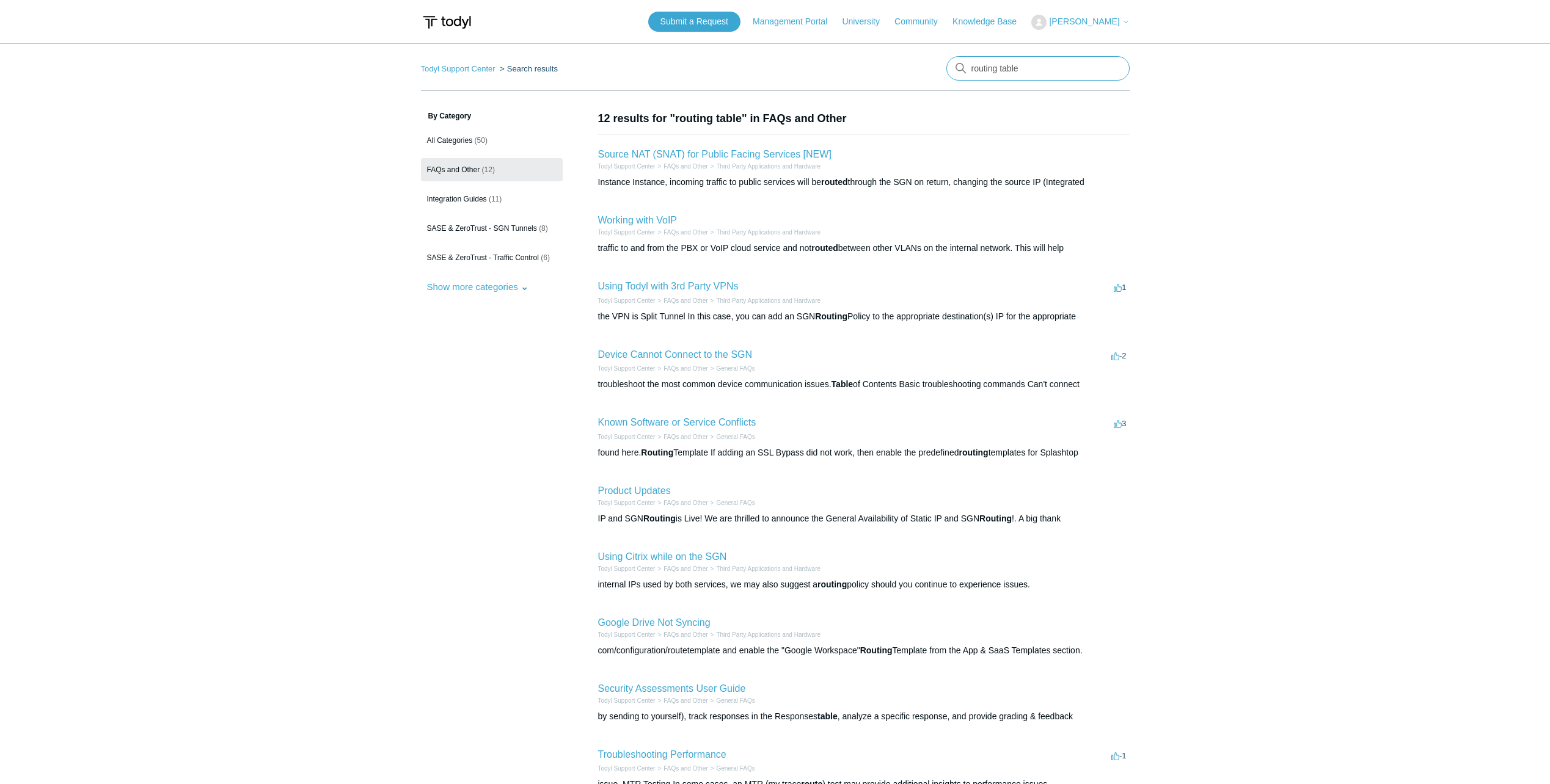
click at [1030, 67] on input "routing table" at bounding box center [1038, 69] width 184 height 25
paste input "Gateway MAC"
type input "Gateway MAC"
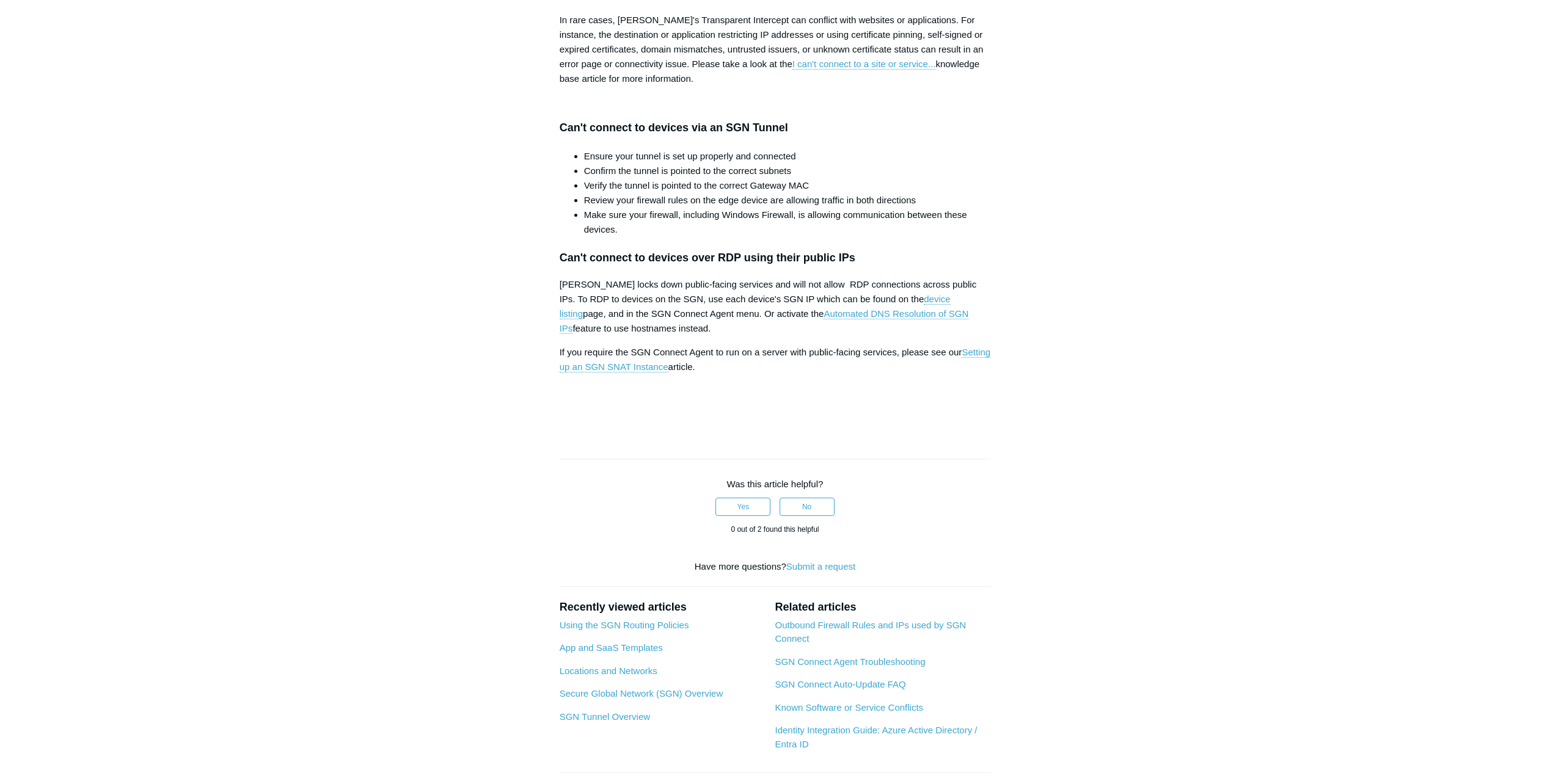
scroll to position [1527, 0]
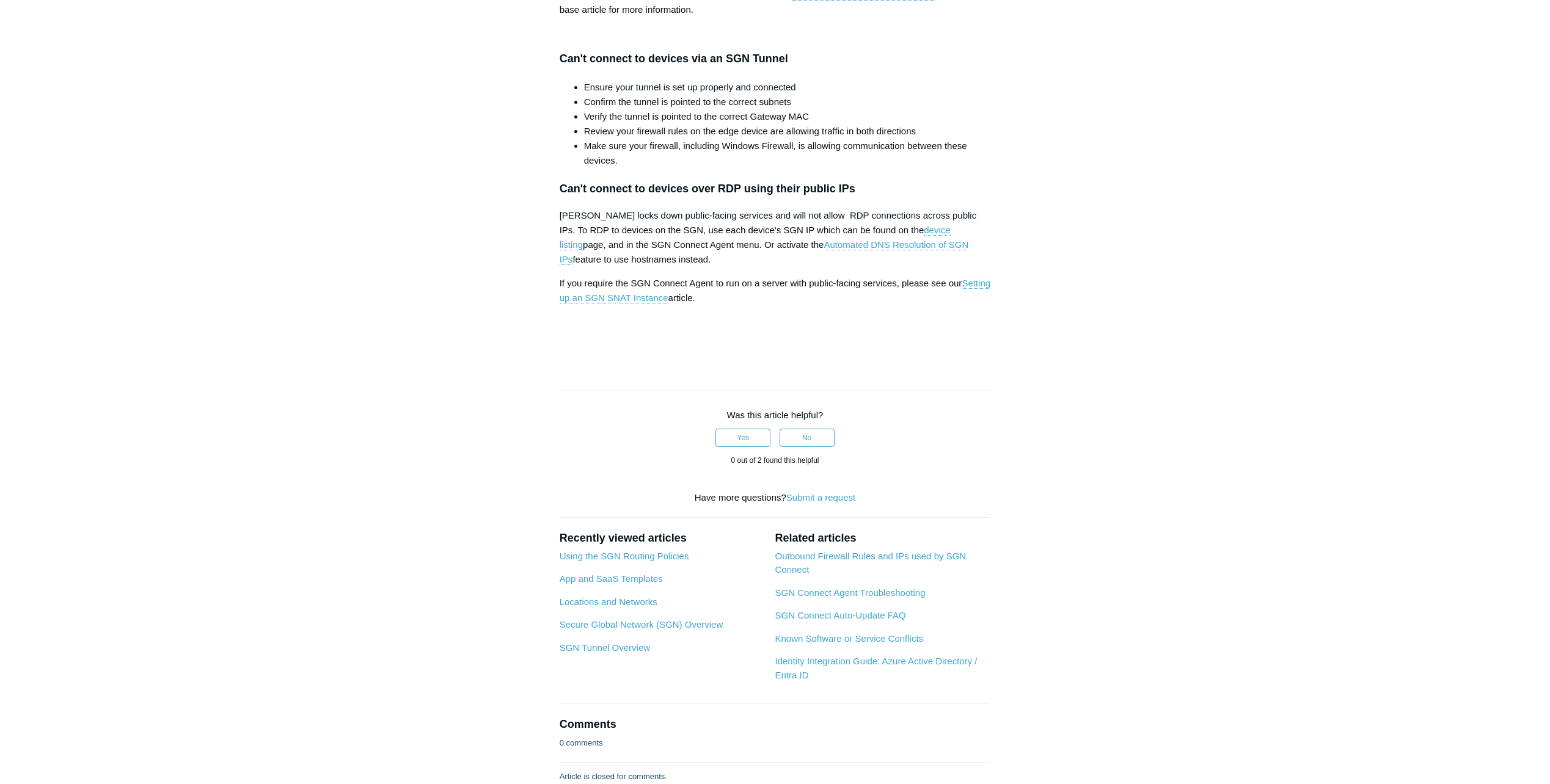
drag, startPoint x: 751, startPoint y: 384, endPoint x: 868, endPoint y: 385, distance: 117.0
click at [868, 124] on li "Verify the tunnel is pointed to the correct Gateway MAC" at bounding box center [787, 116] width 406 height 14
copy li "Gateway MAC"
click at [595, 168] on li "Make sure your firewall, including Windows Firewall, is allowing communication …" at bounding box center [787, 153] width 406 height 30
drag, startPoint x: 571, startPoint y: 461, endPoint x: 776, endPoint y: 466, distance: 205.1
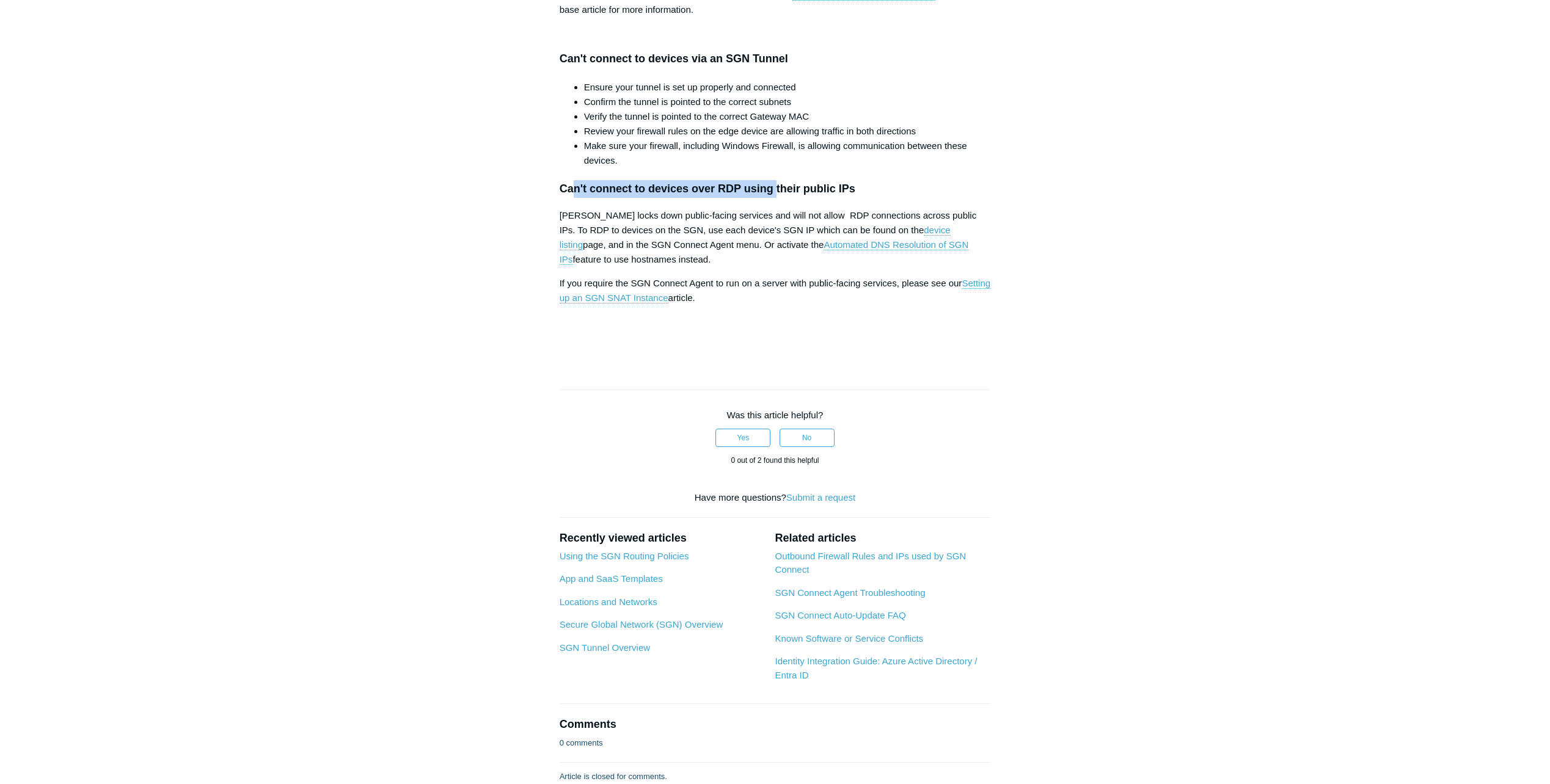
click at [776, 198] on h3 "Can't connect to devices over RDP using their public IPs" at bounding box center [775, 188] width 431 height 18
click at [777, 198] on h3 "Can't connect to devices over RDP using their public IPs" at bounding box center [775, 188] width 431 height 18
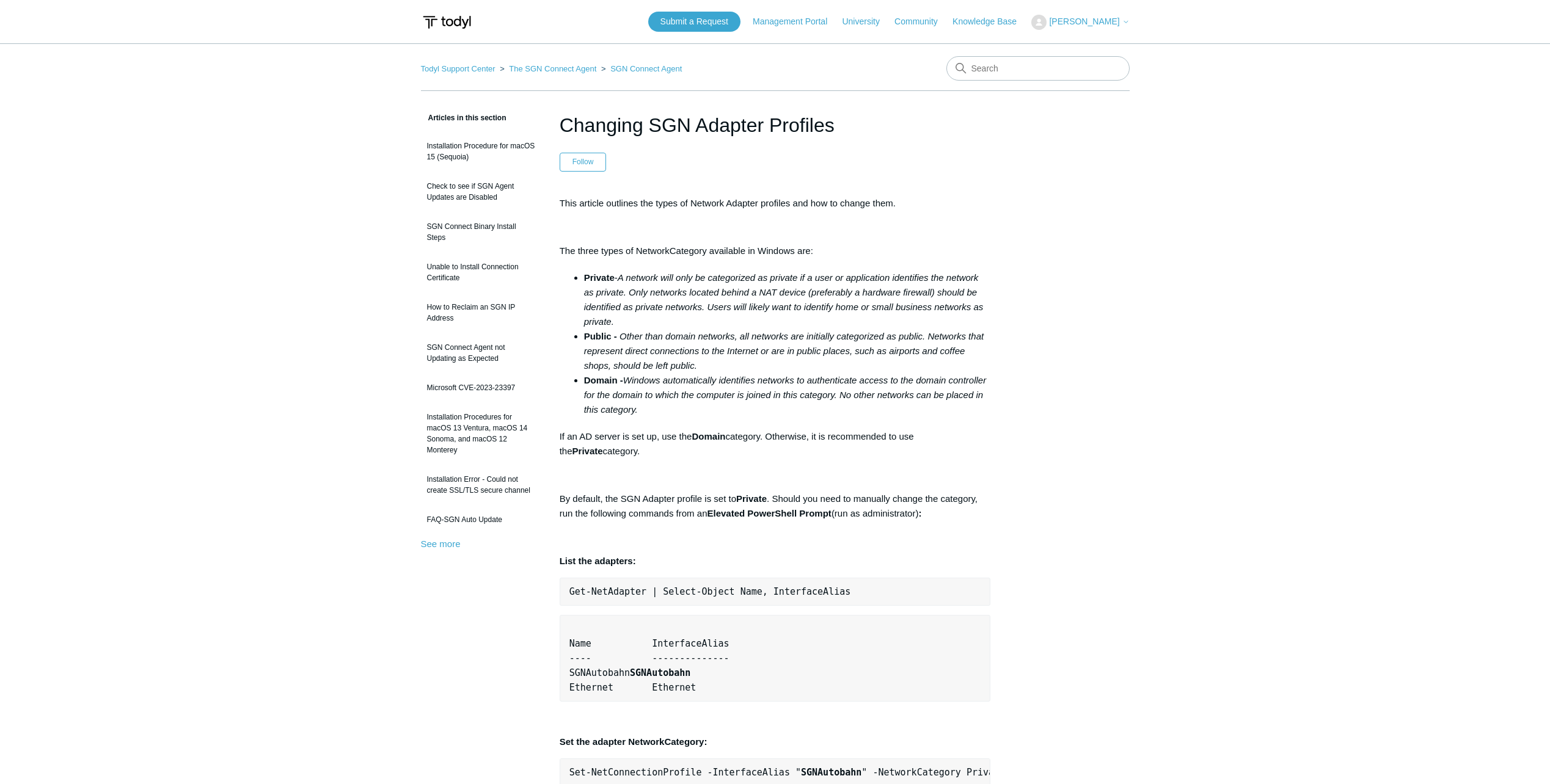
click at [680, 597] on span "Get-NetAdapter | Select-Object Name, InterfaceAlias" at bounding box center [710, 591] width 282 height 11
copy div "Get-NetAdapter | Select-Object Name, InterfaceAlias"
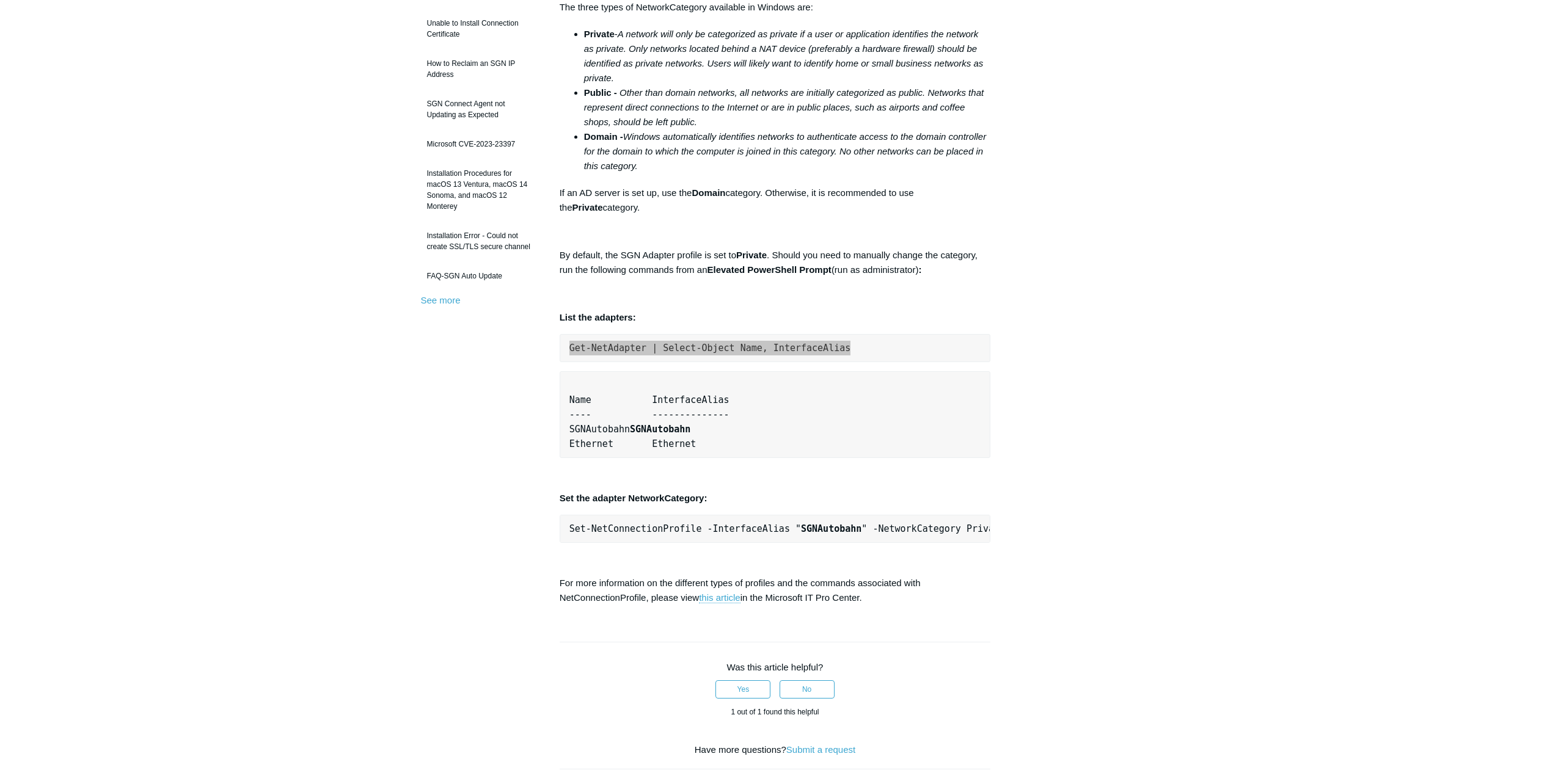
scroll to position [245, 0]
click at [353, 456] on main "Todyl Support Center The SGN Connect Agent SGN Connect Agent Articles in this s…" at bounding box center [775, 403] width 1550 height 1209
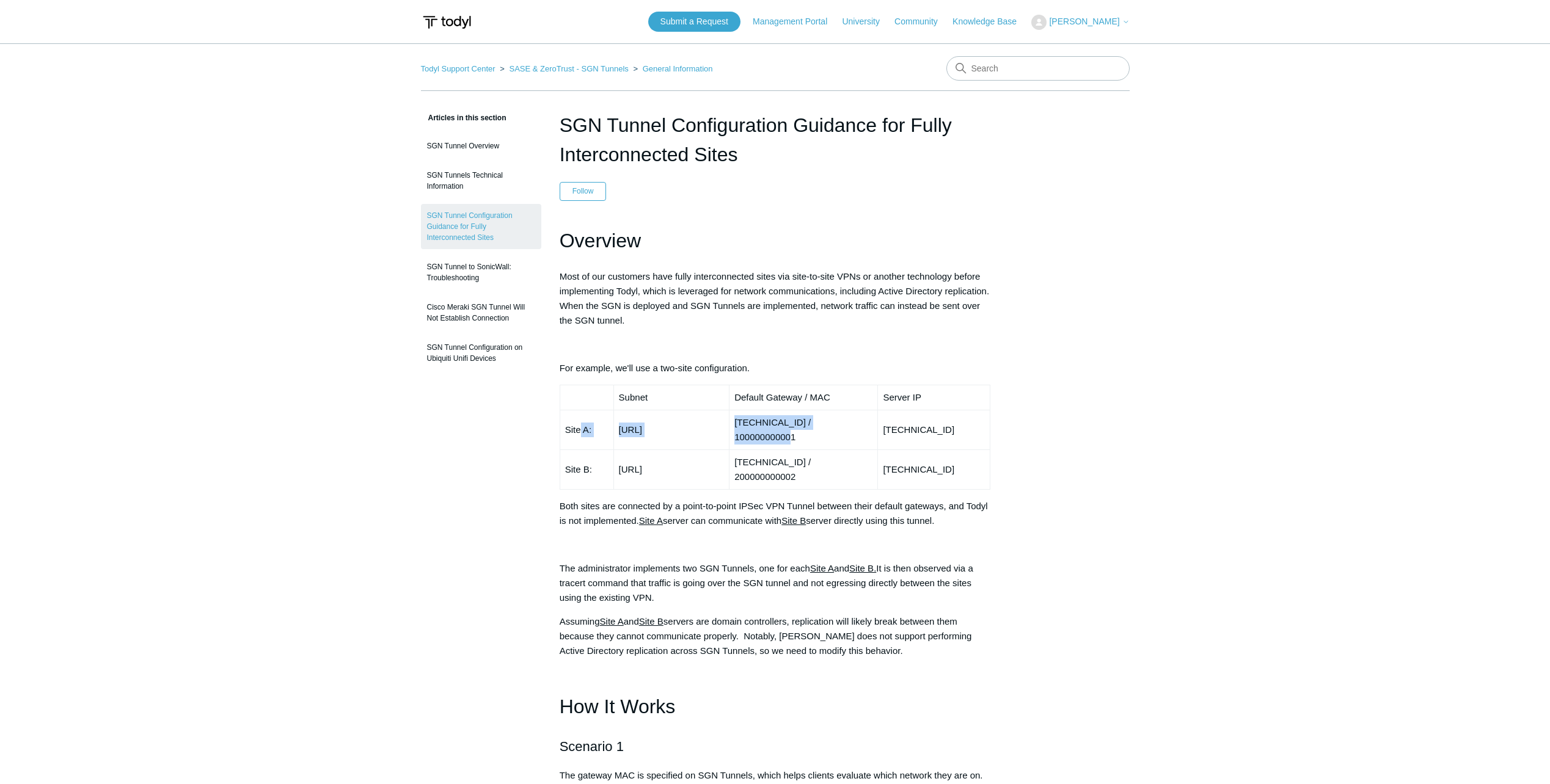
drag, startPoint x: 580, startPoint y: 422, endPoint x: 871, endPoint y: 419, distance: 291.0
click at [871, 419] on tr "Site A: 192.168.1.0/24 192.168.1.254 / 100000000001 192.168.1.1" at bounding box center [775, 430] width 430 height 40
drag, startPoint x: 871, startPoint y: 419, endPoint x: 777, endPoint y: 423, distance: 94.1
click at [777, 423] on td "192.168.1.254 / 100000000001" at bounding box center [803, 430] width 148 height 40
drag, startPoint x: 800, startPoint y: 424, endPoint x: 860, endPoint y: 425, distance: 60.0
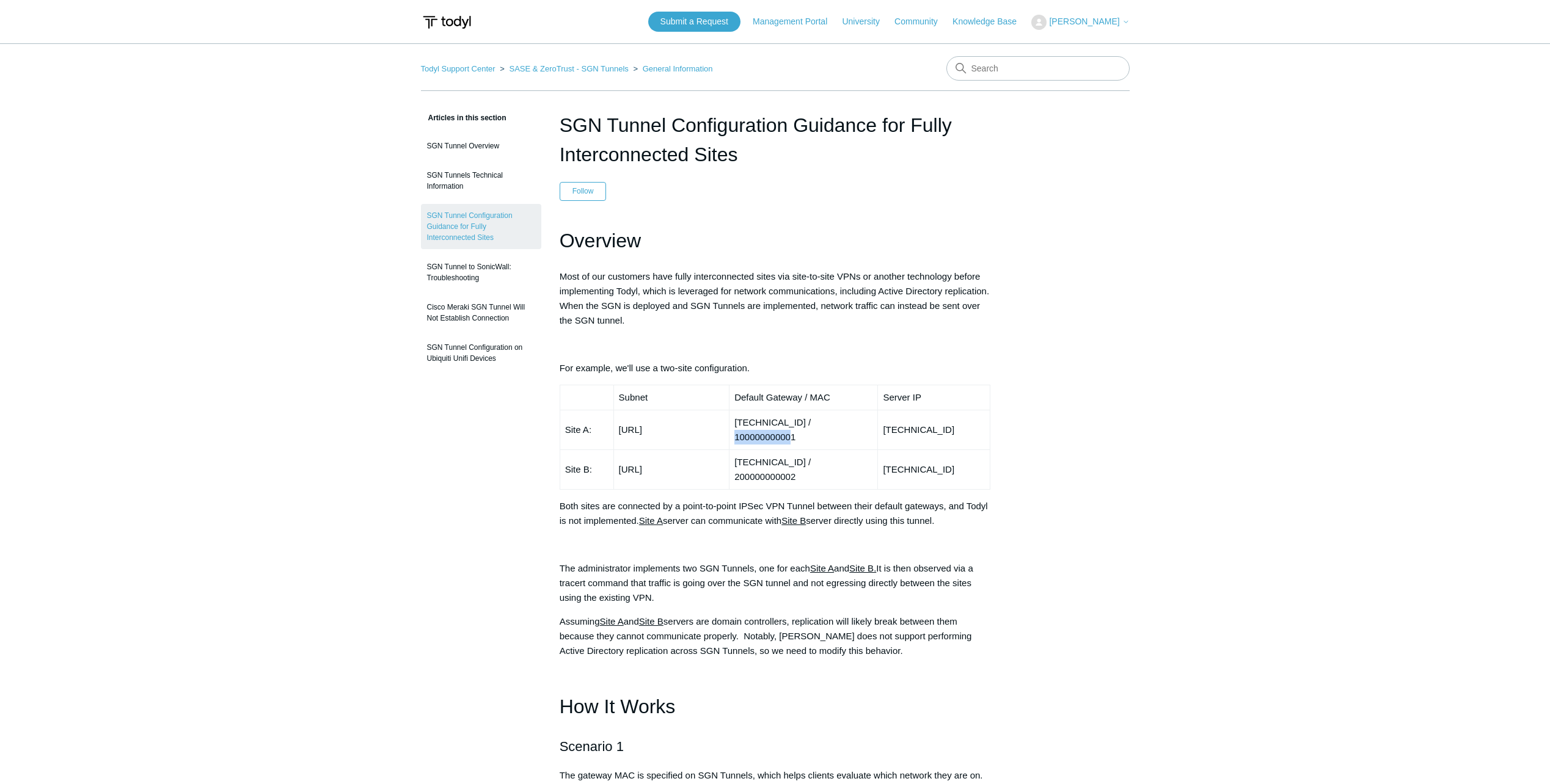
click at [860, 425] on td "192.168.1.254 / 100000000001" at bounding box center [803, 430] width 148 height 40
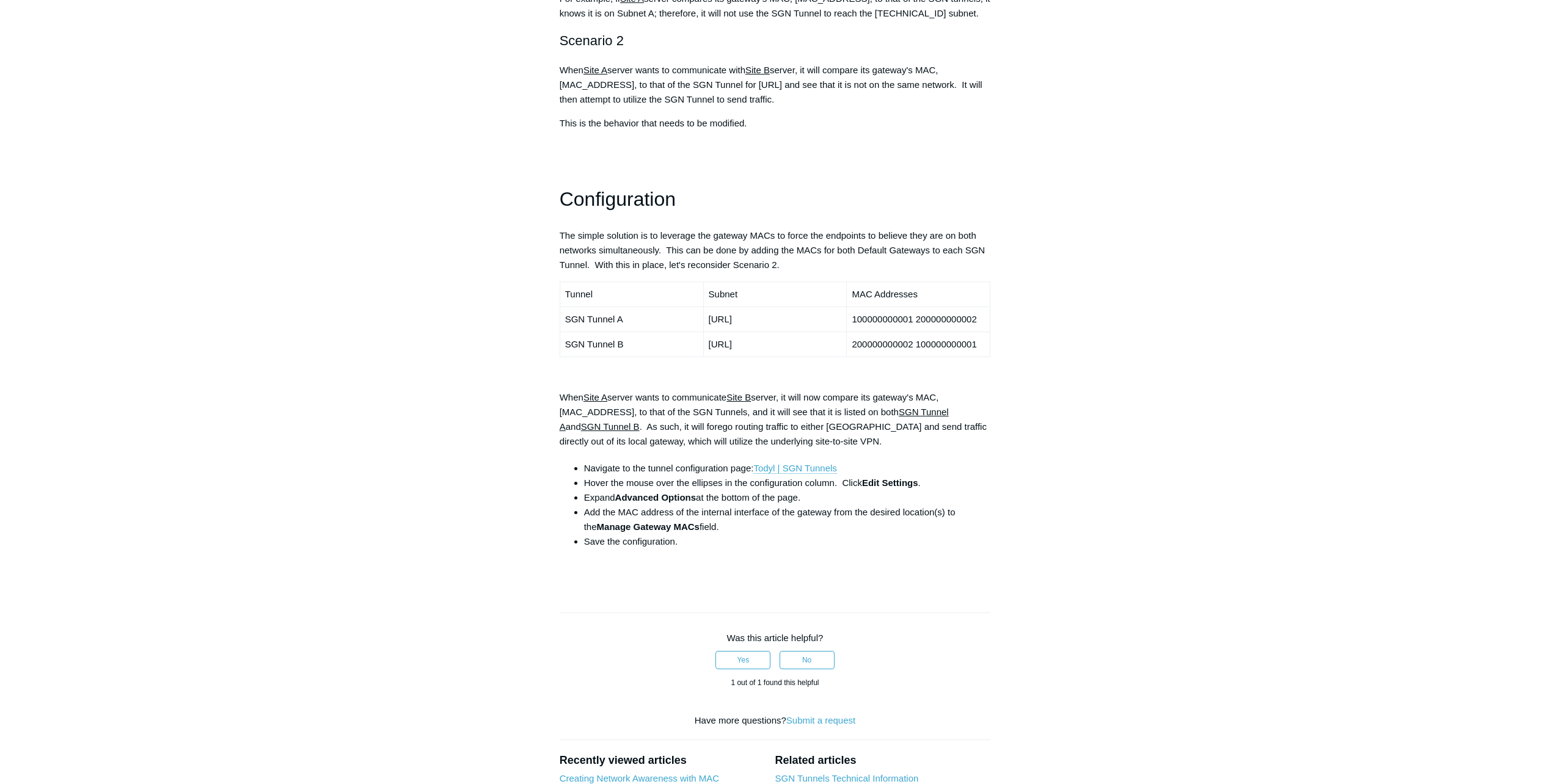
scroll to position [795, 0]
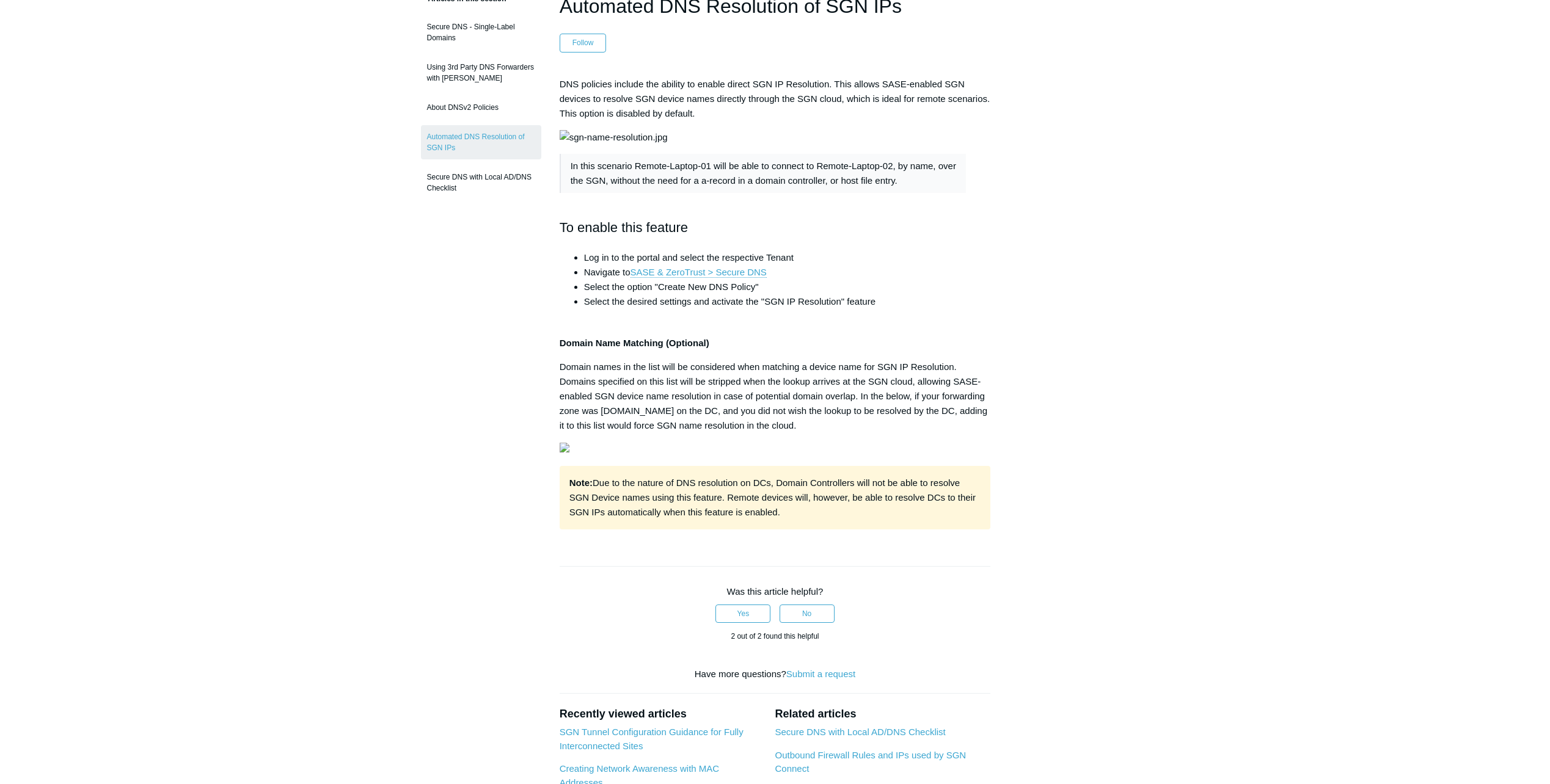
scroll to position [122, 0]
